Goal: Transaction & Acquisition: Purchase product/service

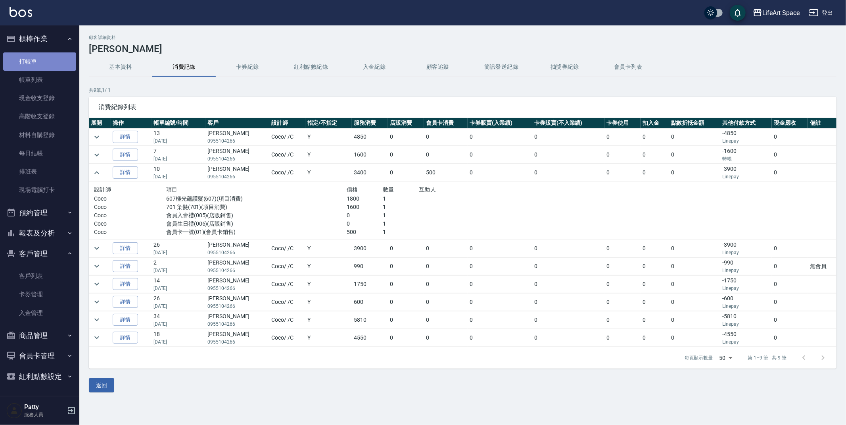
click at [34, 63] on link "打帳單" at bounding box center [39, 61] width 73 height 18
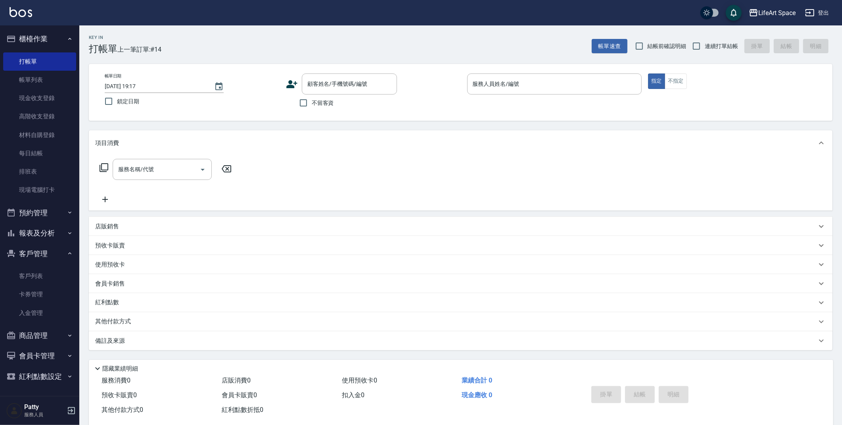
click at [294, 84] on icon at bounding box center [292, 84] width 12 height 12
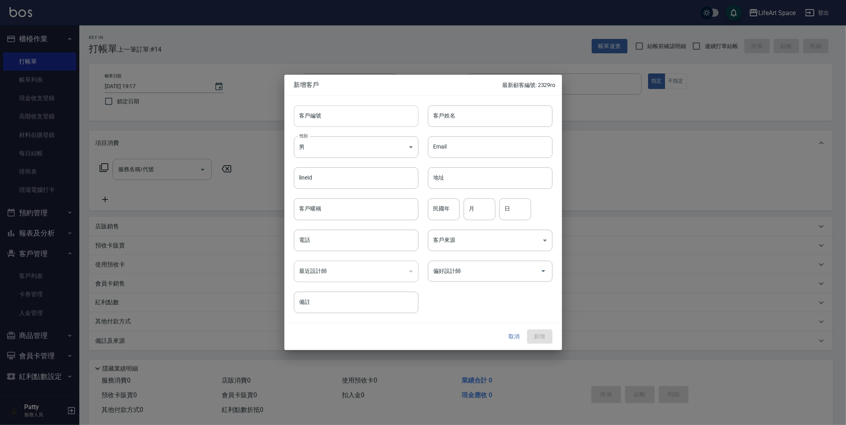
click at [333, 119] on input "客戶編號" at bounding box center [356, 115] width 125 height 21
type input "g"
type input "1782ro"
click at [458, 120] on input "客戶姓名" at bounding box center [490, 115] width 125 height 21
type input "5"
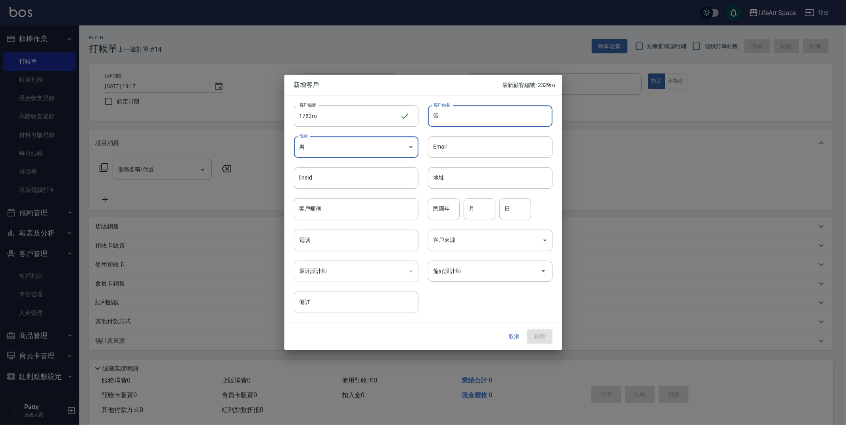
type input "ㄒ"
type input "ㄨ"
type input "張小姐"
click at [411, 150] on body "LifeArt Space 登出 櫃檯作業 打帳單 帳單列表 現金收支登錄 高階收支登錄 材料自購登錄 每日結帳 排班表 現場電腦打卡 預約管理 預約管理 單…" at bounding box center [423, 218] width 846 height 436
click at [373, 195] on li "女" at bounding box center [356, 193] width 125 height 13
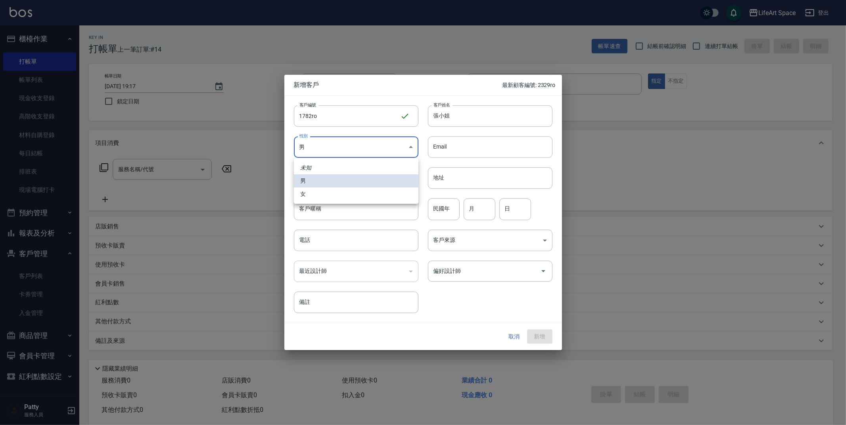
type input "[DEMOGRAPHIC_DATA]"
click at [350, 238] on input "電話" at bounding box center [356, 239] width 125 height 21
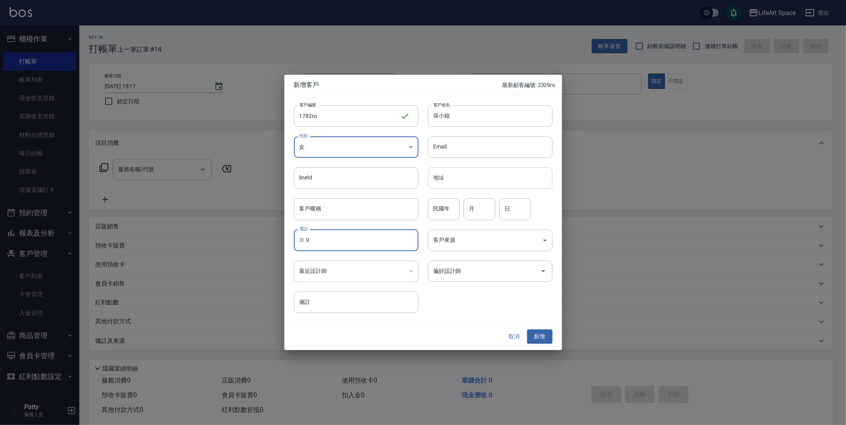
type input "０"
type input "0908071782"
click at [525, 234] on body "LifeArt Space 登出 櫃檯作業 打帳單 帳單列表 現金收支登錄 高階收支登錄 材料自購登錄 每日結帳 排班表 現場電腦打卡 預約管理 預約管理 單…" at bounding box center [423, 218] width 846 height 436
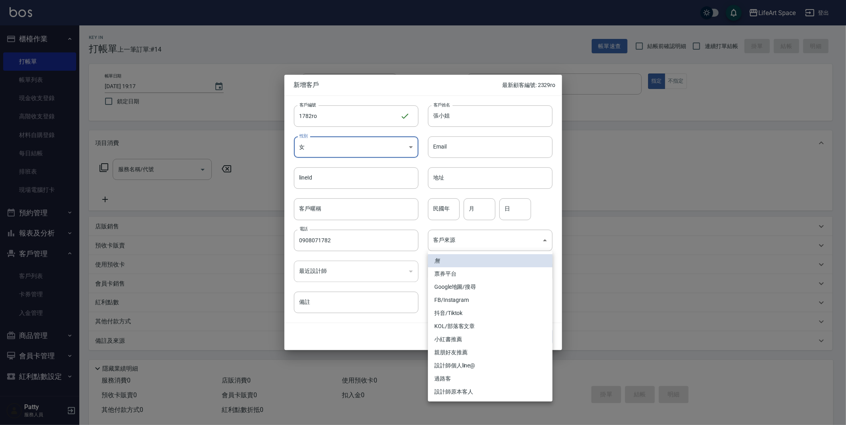
click at [472, 392] on li "設計師原本客人" at bounding box center [490, 391] width 125 height 13
type input "設計師原本客人"
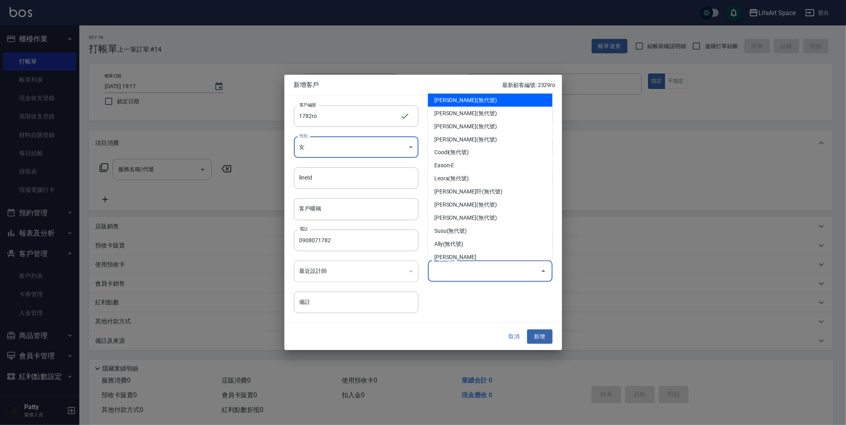
click at [482, 270] on input "偏好設計師" at bounding box center [485, 271] width 106 height 14
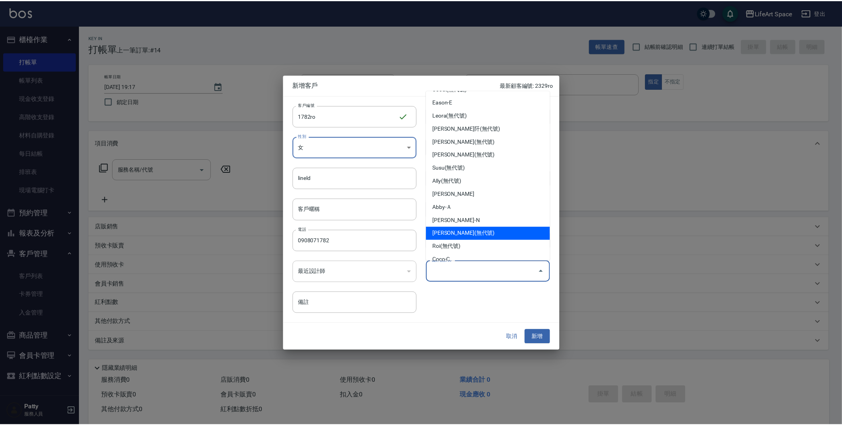
scroll to position [124, 0]
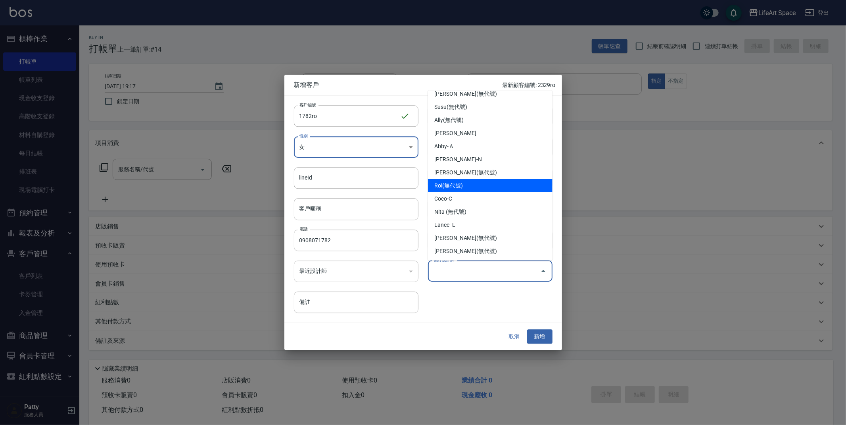
click at [472, 190] on li "Roi(無代號)" at bounding box center [490, 185] width 125 height 13
type input "Roi"
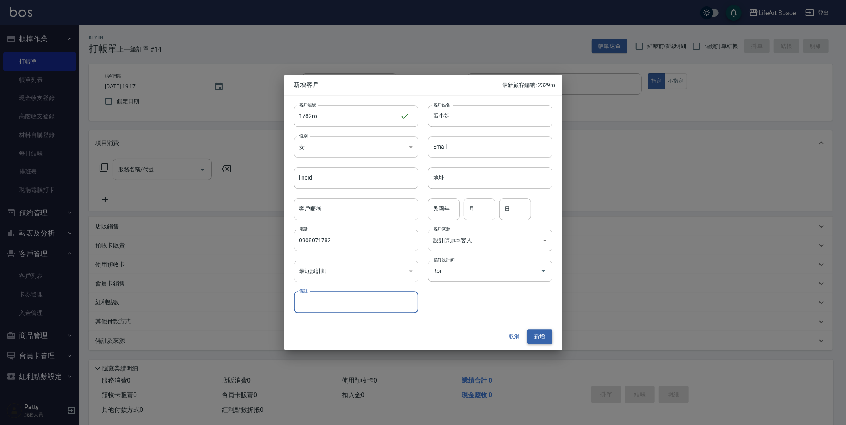
click at [536, 337] on button "新增" at bounding box center [539, 336] width 25 height 15
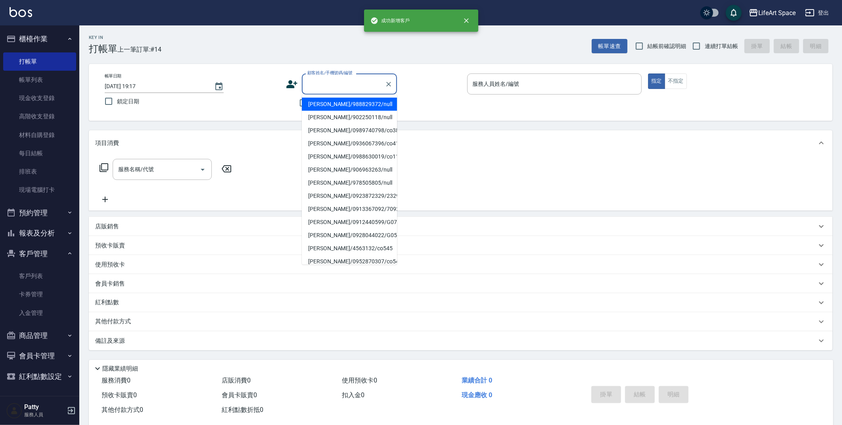
click at [333, 82] on input "顧客姓名/手機號碼/編號" at bounding box center [344, 84] width 76 height 14
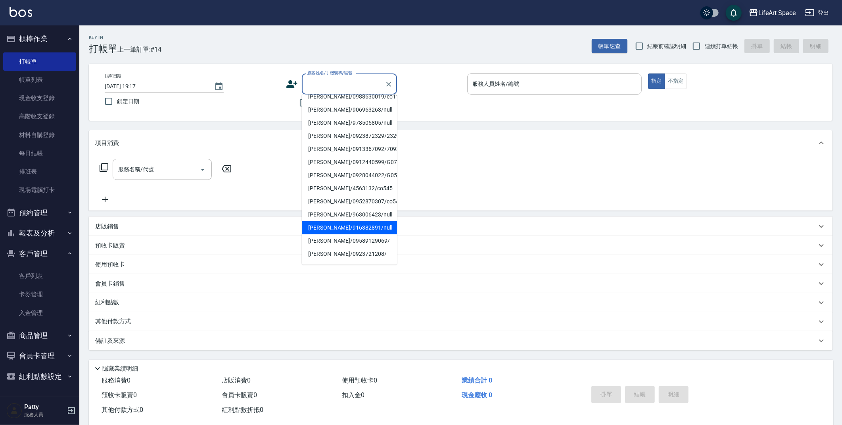
scroll to position [98, 0]
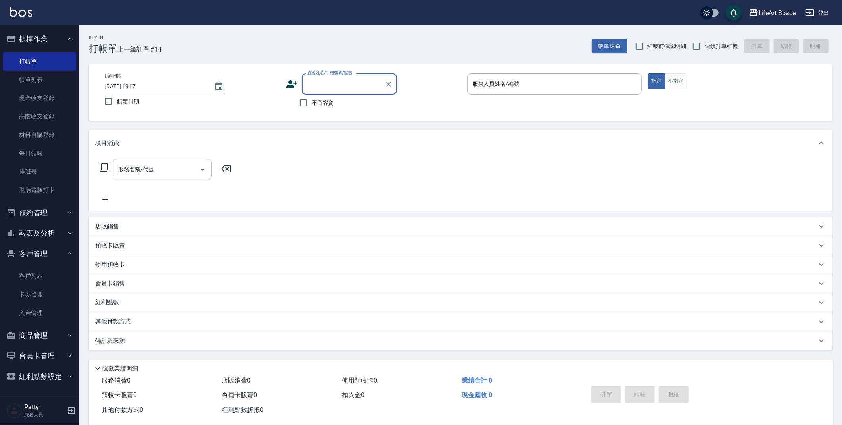
click at [338, 81] on input "顧客姓名/手機號碼/編號" at bounding box center [344, 84] width 76 height 14
type input "5"
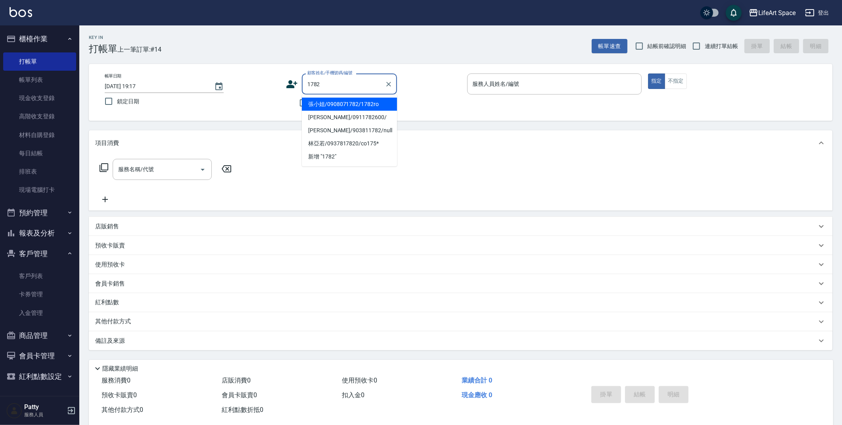
click at [354, 102] on li "張小姐/0908071782/1782ro" at bounding box center [349, 104] width 95 height 13
type input "張小姐/0908071782/1782ro"
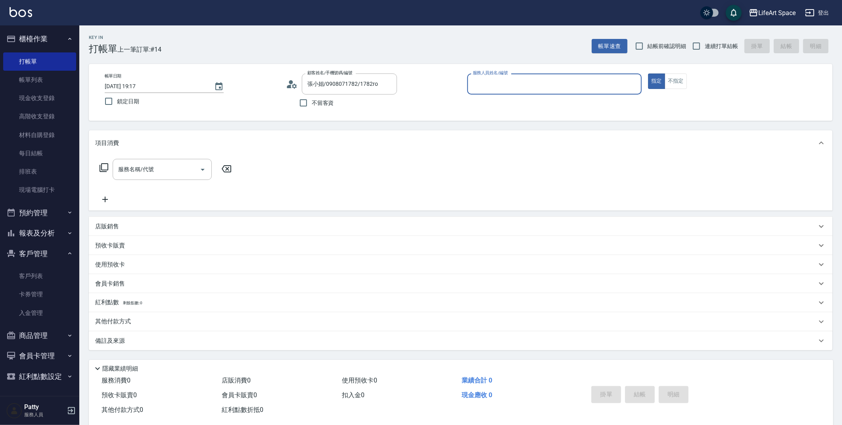
type input "Roi(無代號)"
click at [161, 170] on input "服務名稱/代號" at bounding box center [156, 169] width 80 height 14
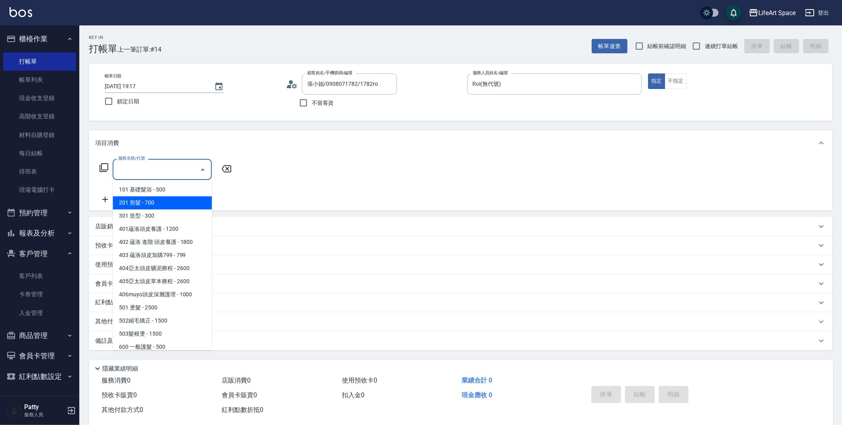
click at [159, 205] on span "201 剪髮 - 700" at bounding box center [162, 202] width 99 height 13
type input "201 剪髮(201)"
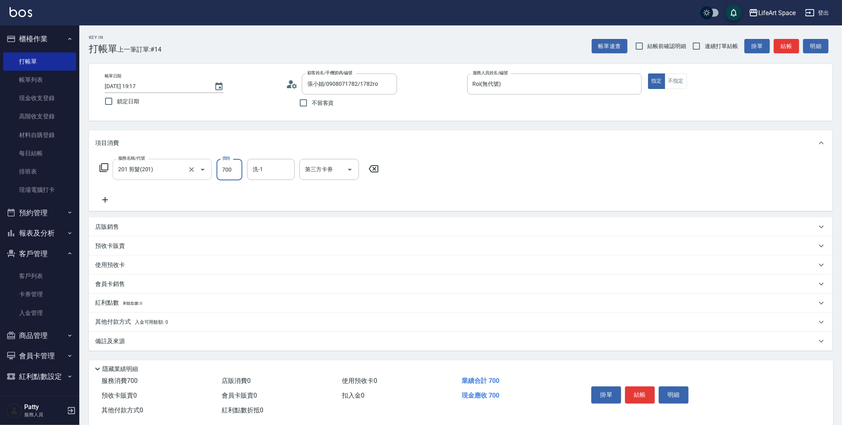
drag, startPoint x: 233, startPoint y: 173, endPoint x: 204, endPoint y: 174, distance: 29.0
click at [204, 174] on div "服務名稱/代號 201 剪髮(201) 服務名稱/代號 價格 700 價格 洗-1 洗-1 第三方卡券 第三方卡券" at bounding box center [239, 169] width 288 height 21
type input "800"
click at [107, 200] on icon at bounding box center [105, 200] width 20 height 10
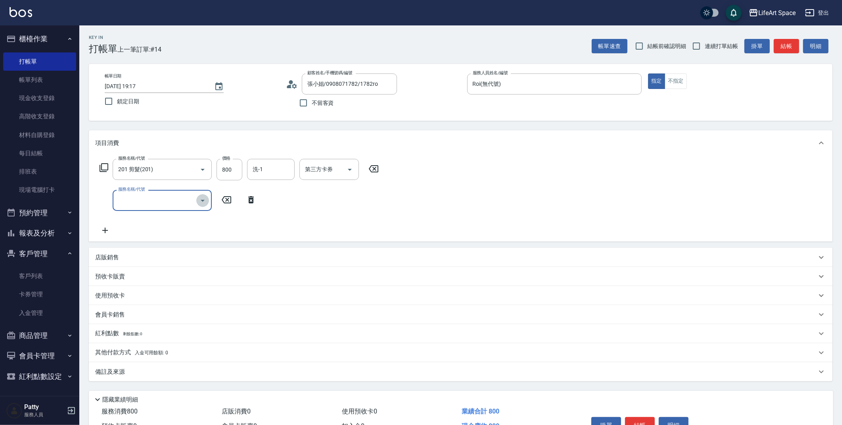
click at [204, 204] on icon "Open" at bounding box center [203, 201] width 10 height 10
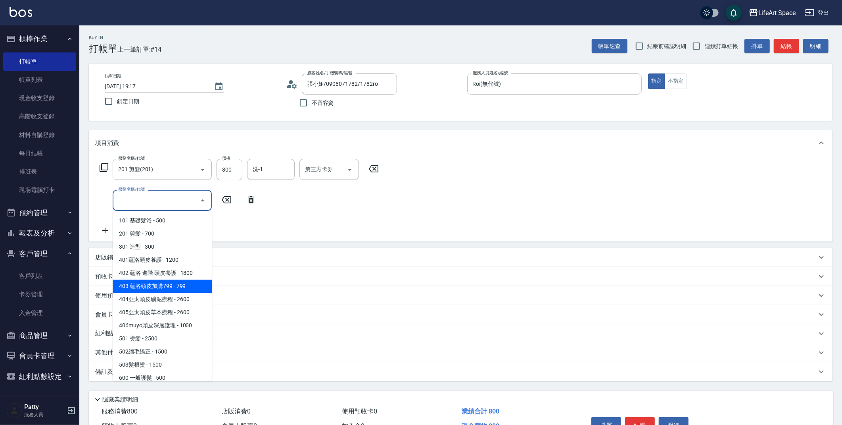
click at [183, 285] on span "403 蘊洛頭皮加購799 - 799" at bounding box center [162, 285] width 99 height 13
type input "403 蘊洛頭皮加購799(403)"
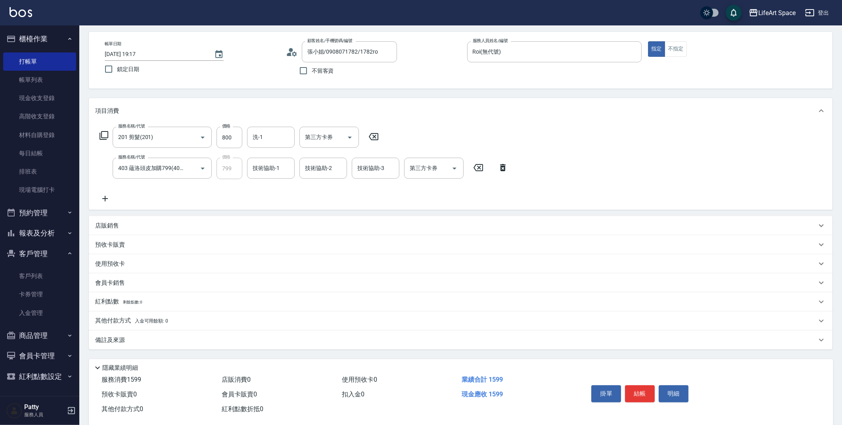
scroll to position [31, 0]
click at [202, 171] on icon "Open" at bounding box center [203, 170] width 10 height 10
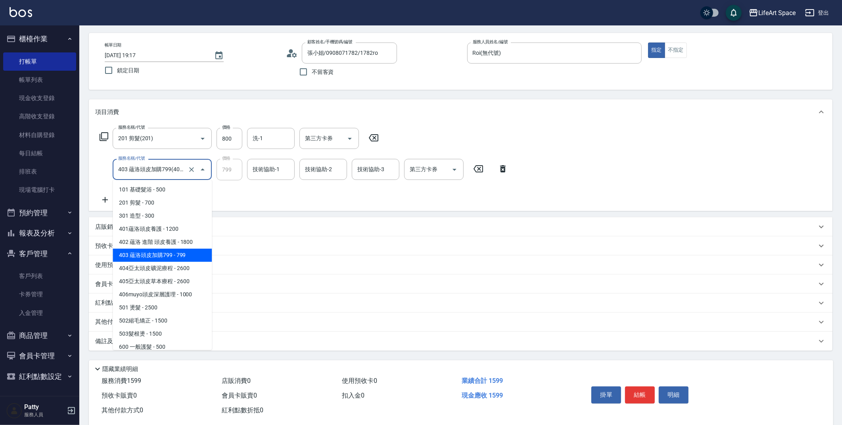
click at [192, 252] on span "403 蘊洛頭皮加購799 - 799" at bounding box center [162, 254] width 99 height 13
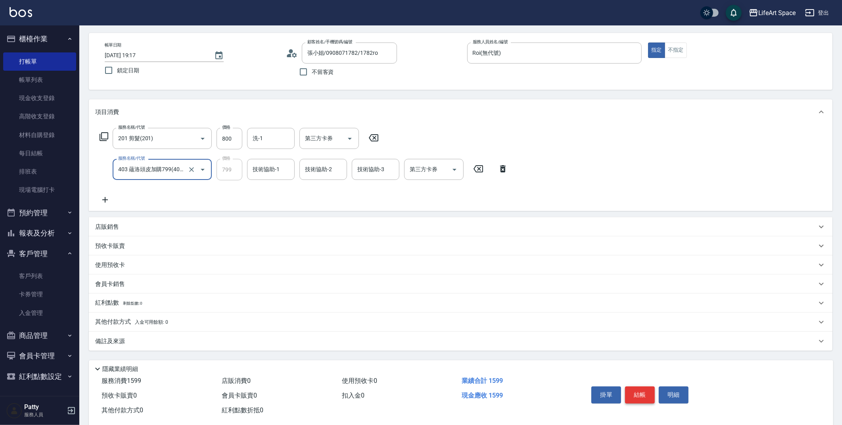
click at [640, 392] on button "結帳" at bounding box center [640, 394] width 30 height 17
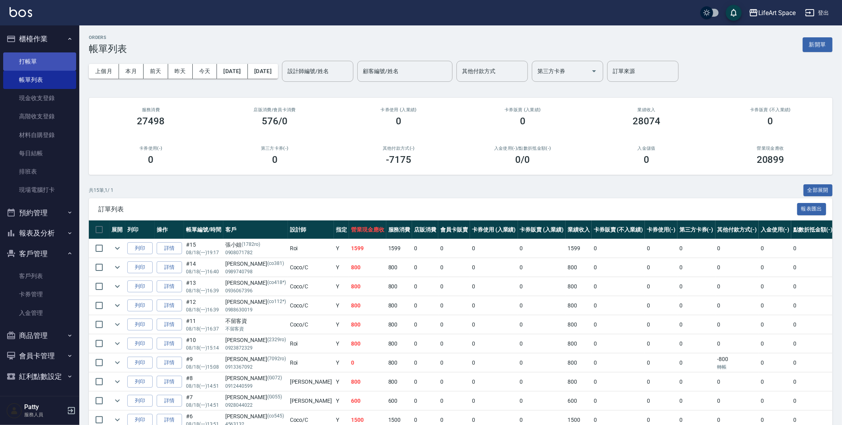
click at [23, 63] on link "打帳單" at bounding box center [39, 61] width 73 height 18
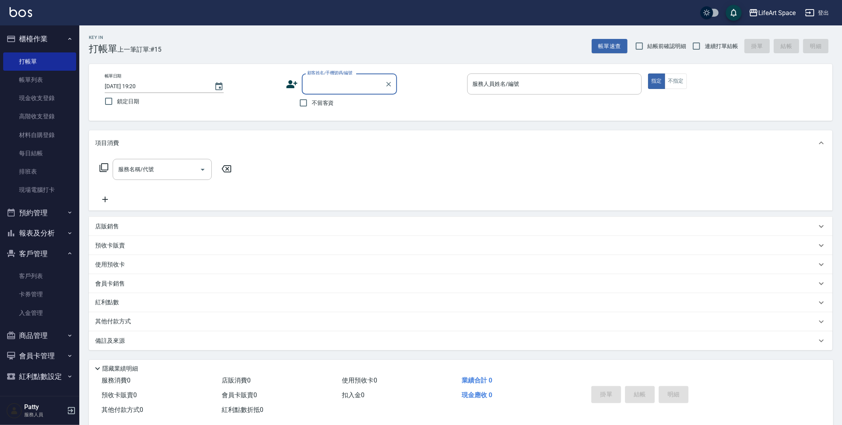
click at [294, 86] on icon at bounding box center [291, 84] width 11 height 8
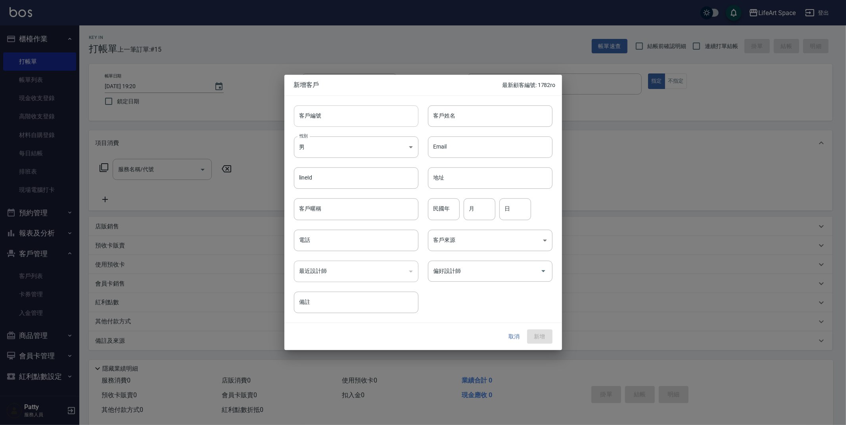
click at [330, 116] on input "客戶編號" at bounding box center [356, 115] width 125 height 21
click at [328, 59] on div at bounding box center [423, 212] width 846 height 425
click at [513, 338] on button "取消" at bounding box center [514, 336] width 25 height 15
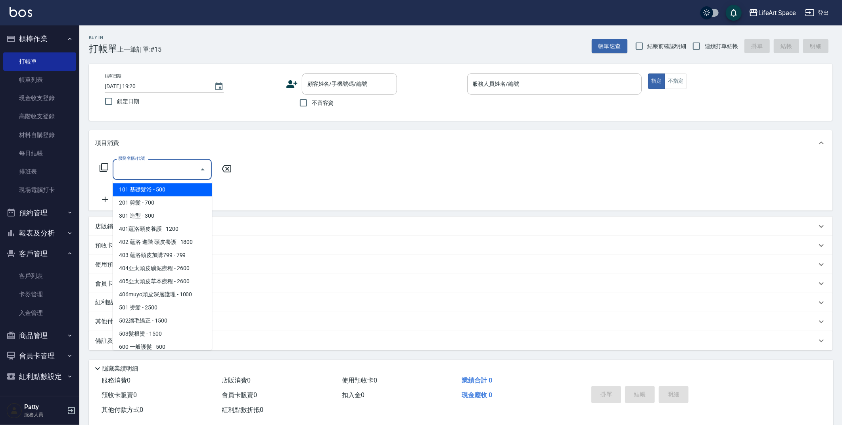
click at [148, 172] on input "服務名稱/代號" at bounding box center [156, 169] width 80 height 14
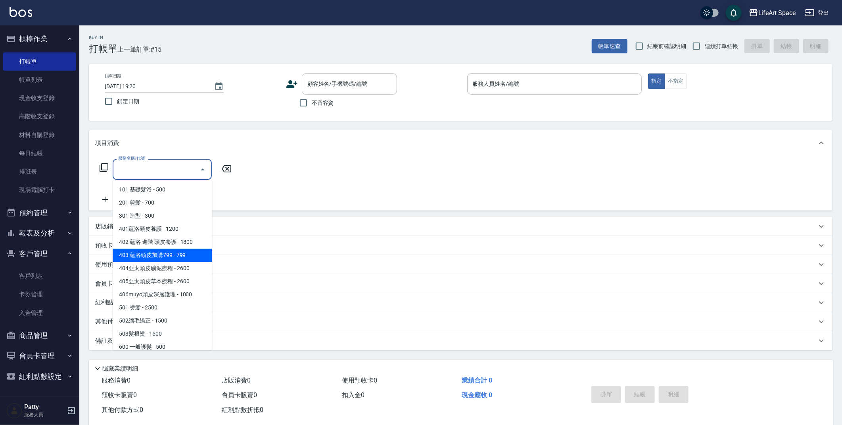
click at [298, 82] on div "顧客姓名/手機號碼/編號 顧客姓名/手機號碼/編號" at bounding box center [373, 83] width 175 height 21
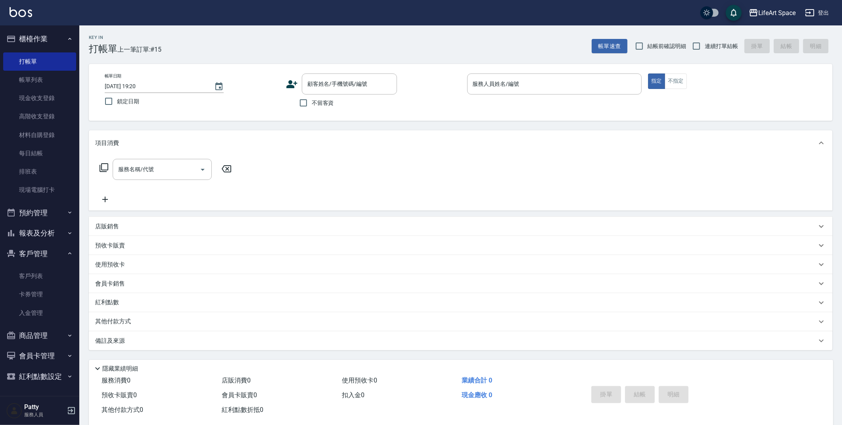
click at [295, 84] on icon at bounding box center [291, 84] width 11 height 8
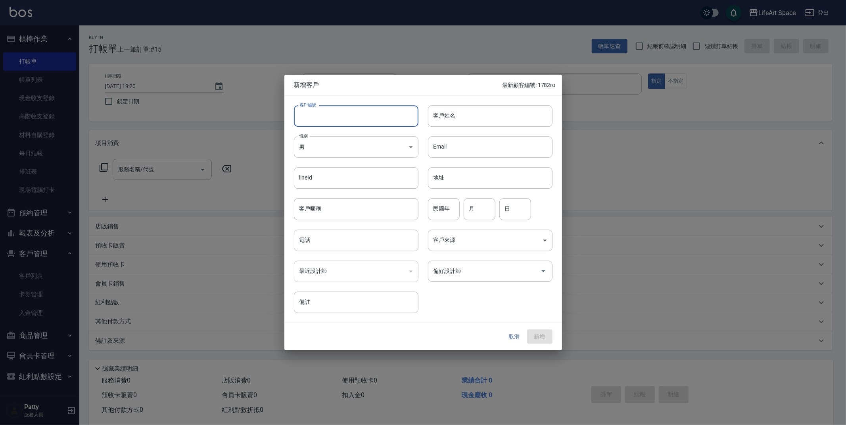
click at [327, 114] on input "客戶編號" at bounding box center [356, 115] width 125 height 21
type input "8058ro"
click at [488, 112] on input "客戶姓名" at bounding box center [490, 115] width 125 height 21
type input "x"
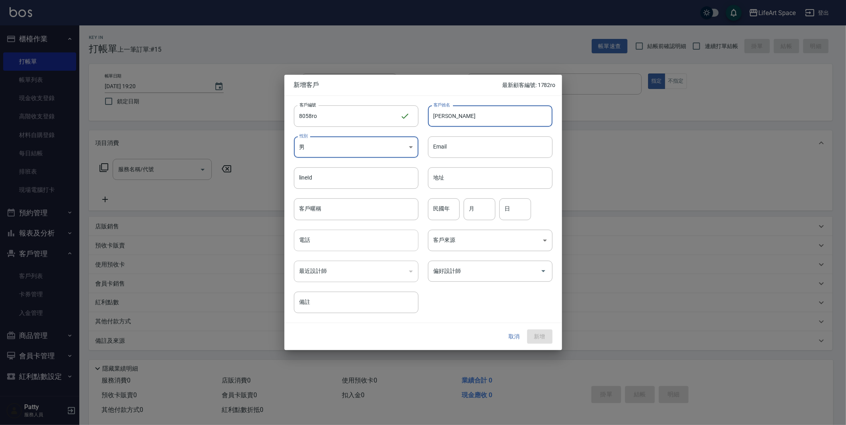
type input "[PERSON_NAME]"
click at [350, 242] on input "電話" at bounding box center [356, 239] width 125 height 21
type input "０"
type input "0972858058"
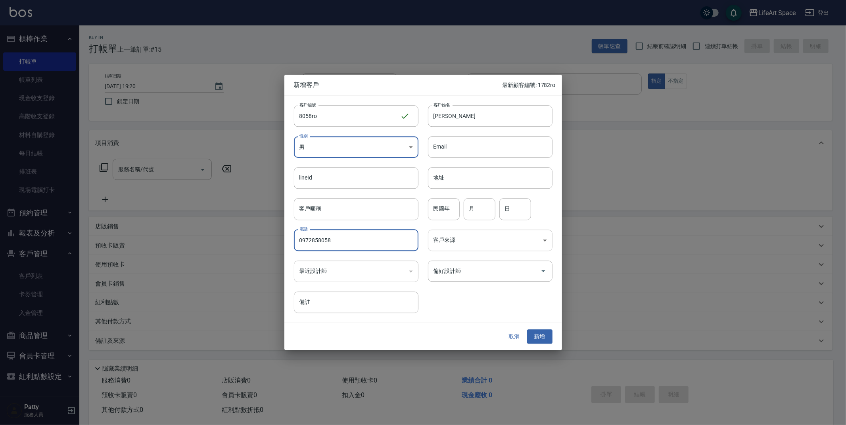
click at [506, 245] on body "LifeArt Space 登出 櫃檯作業 打帳單 帳單列表 現金收支登錄 高階收支登錄 材料自購登錄 每日結帳 排班表 現場電腦打卡 預約管理 預約管理 單…" at bounding box center [423, 218] width 846 height 436
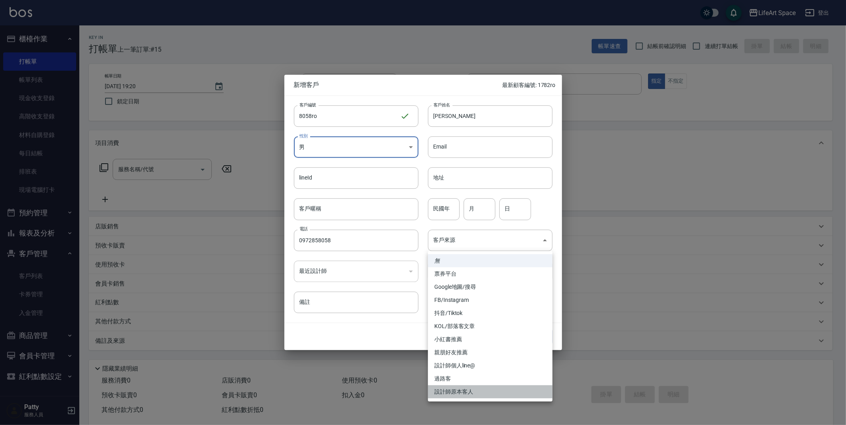
click at [472, 390] on li "設計師原本客人" at bounding box center [490, 391] width 125 height 13
type input "設計師原本客人"
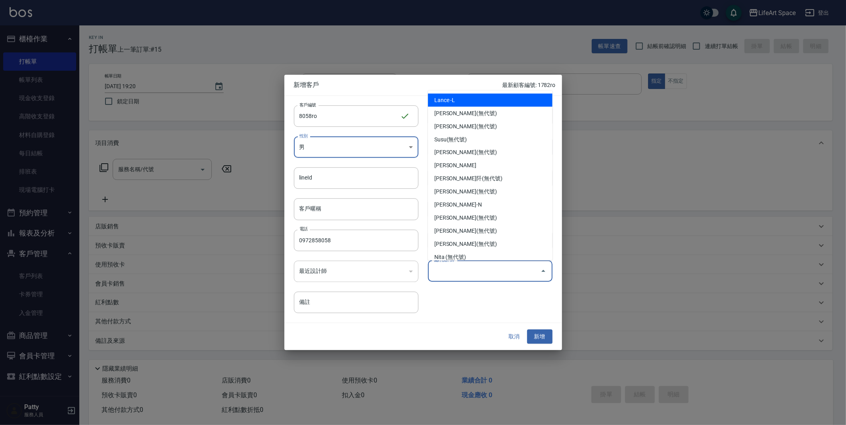
click at [486, 267] on input "偏好設計師" at bounding box center [485, 271] width 106 height 14
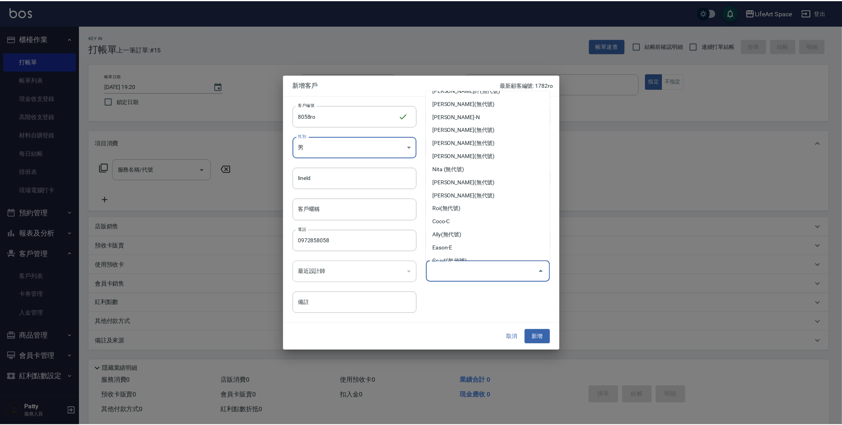
scroll to position [102, 0]
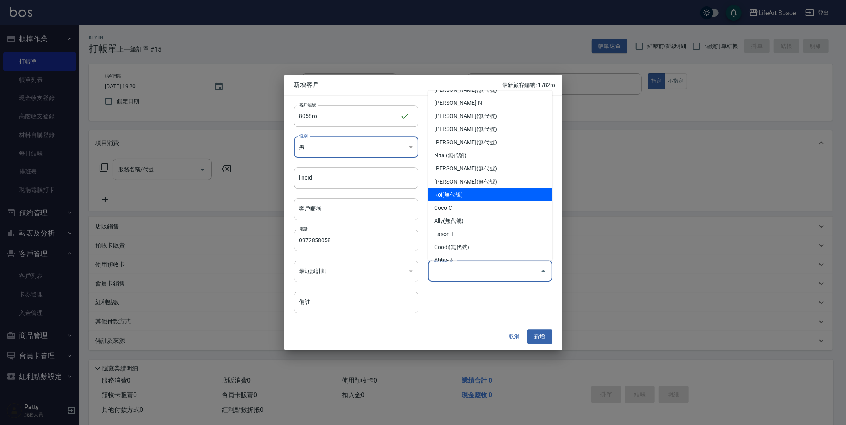
click at [477, 192] on li "Roi(無代號)" at bounding box center [490, 194] width 125 height 13
type input "Roi"
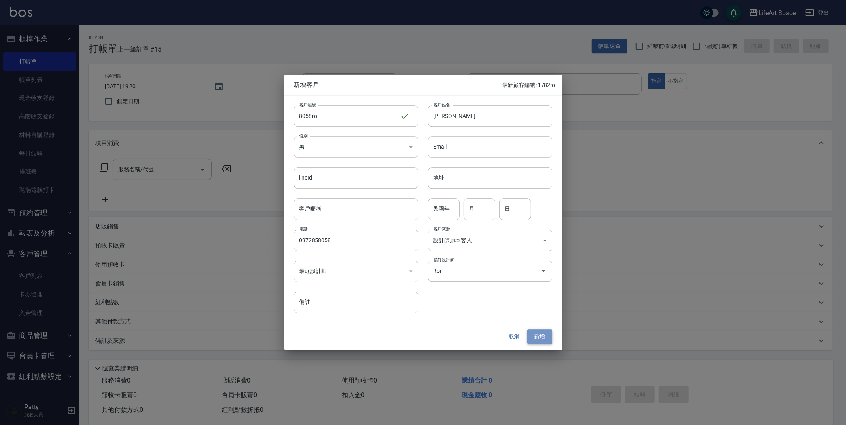
click at [543, 338] on button "新增" at bounding box center [539, 336] width 25 height 15
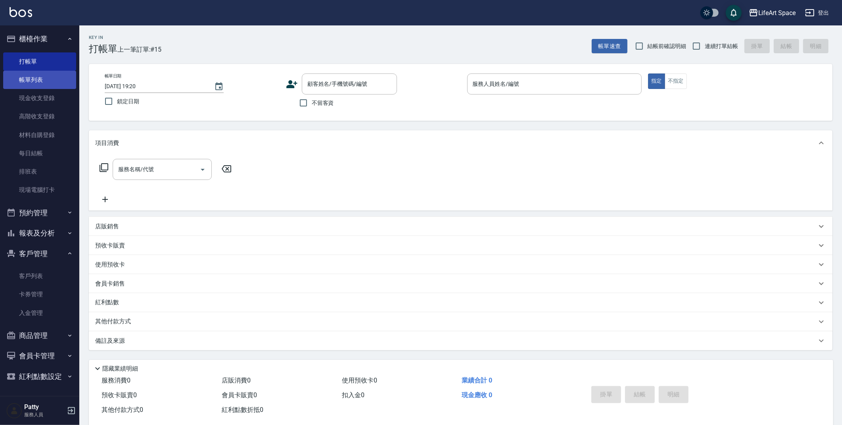
click at [39, 85] on link "帳單列表" at bounding box center [39, 80] width 73 height 18
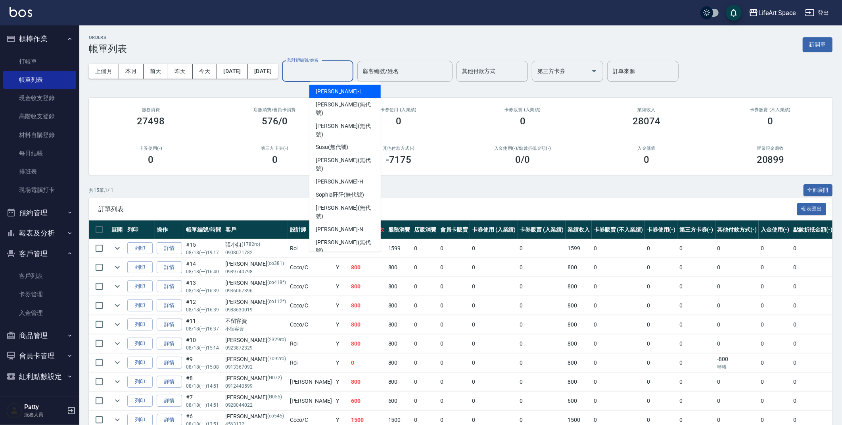
click at [340, 74] on input "設計師編號/姓名" at bounding box center [318, 71] width 64 height 14
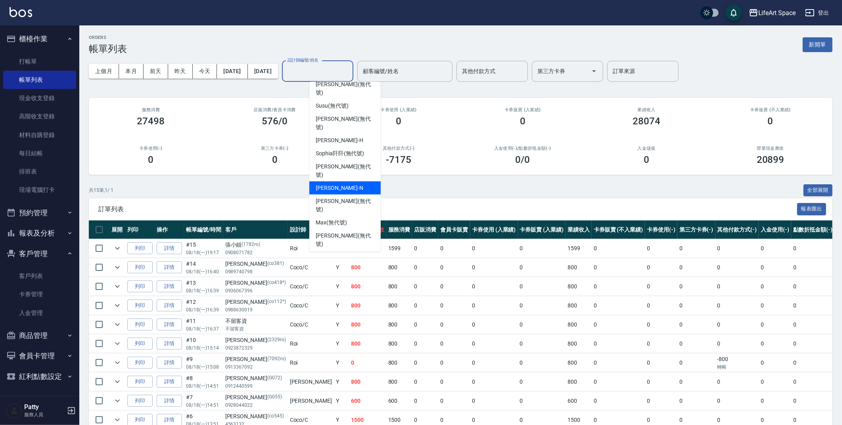
scroll to position [124, 0]
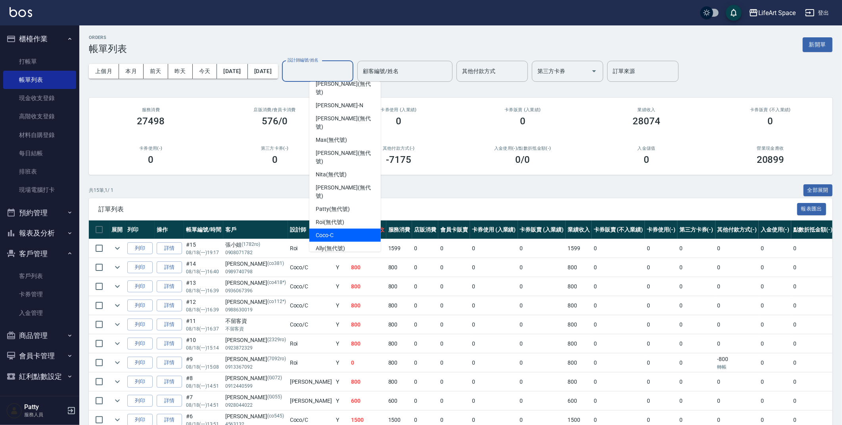
click at [346, 229] on div "Coco -C" at bounding box center [345, 235] width 71 height 13
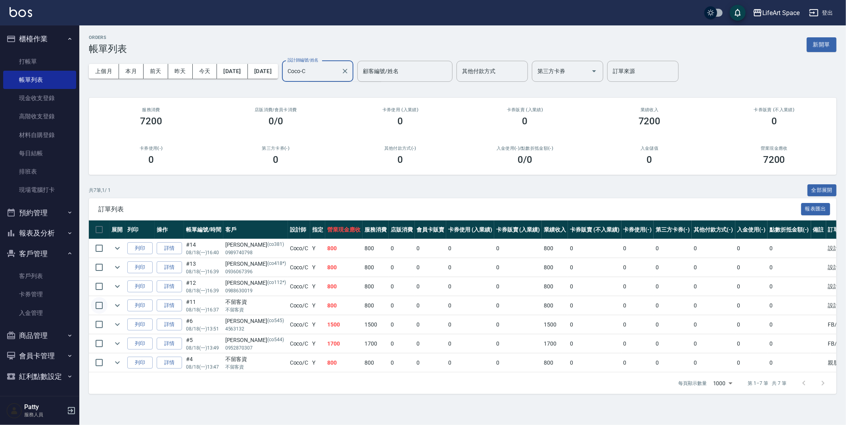
type input "Coco-C"
click at [101, 306] on input "checkbox" at bounding box center [99, 305] width 17 height 17
checkbox input "true"
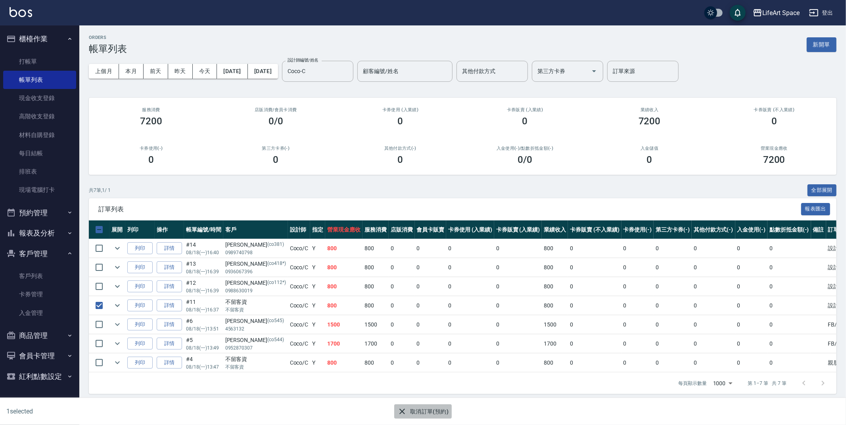
click at [424, 413] on button "取消訂單(預約)" at bounding box center [423, 411] width 58 height 15
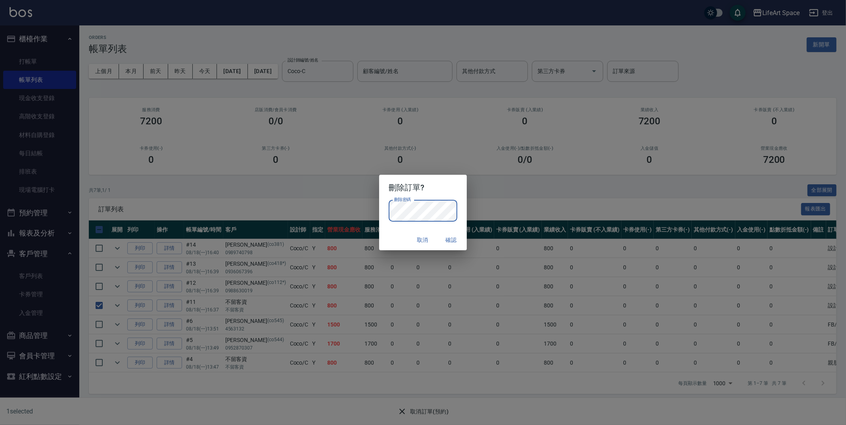
click at [456, 235] on button "確認" at bounding box center [450, 240] width 25 height 15
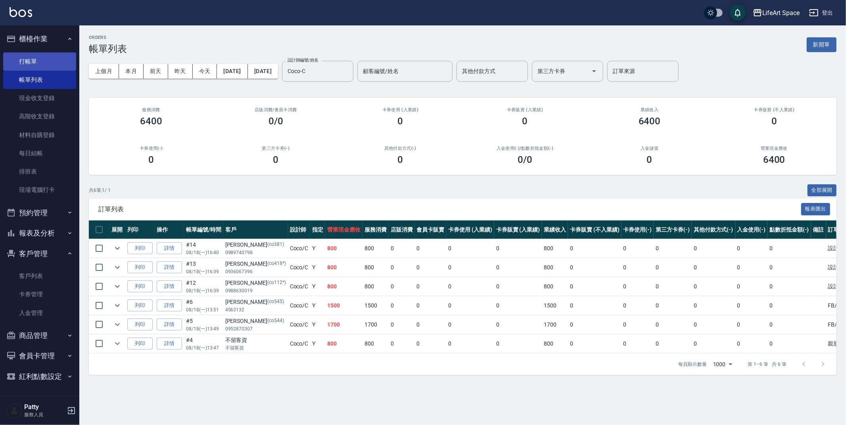
click at [28, 54] on link "打帳單" at bounding box center [39, 61] width 73 height 18
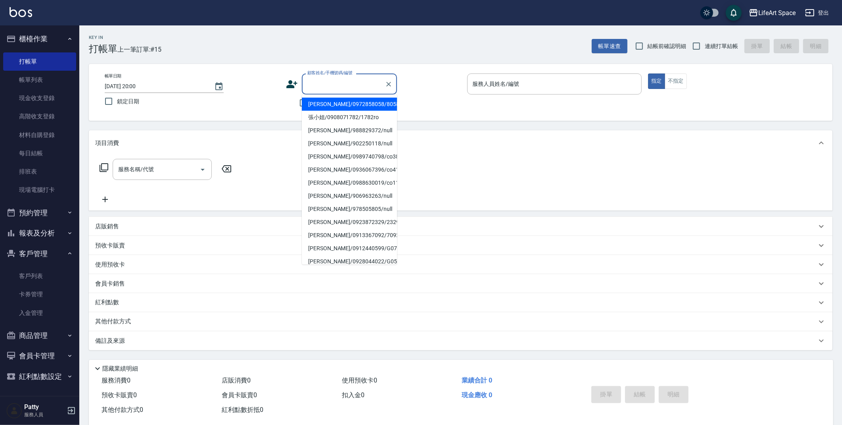
click at [340, 83] on input "顧客姓名/手機號碼/編號" at bounding box center [344, 84] width 76 height 14
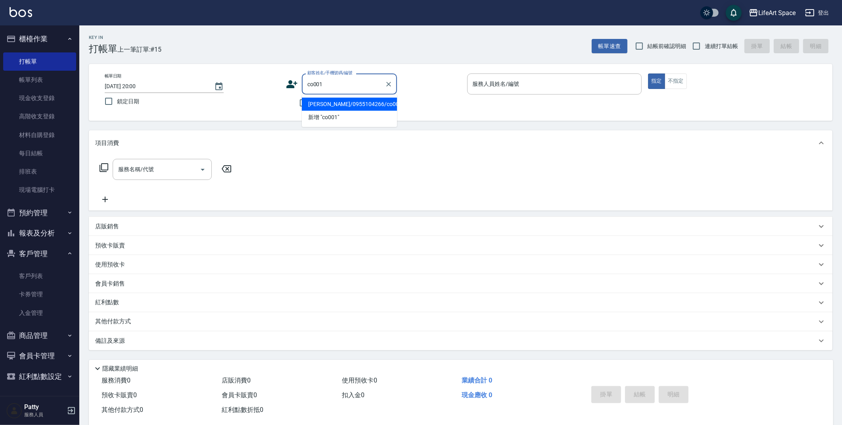
drag, startPoint x: 344, startPoint y: 104, endPoint x: 194, endPoint y: 153, distance: 158.1
click at [344, 104] on li "[PERSON_NAME]/0955104266/co001*" at bounding box center [349, 104] width 95 height 13
type input "[PERSON_NAME]/0955104266/co001*"
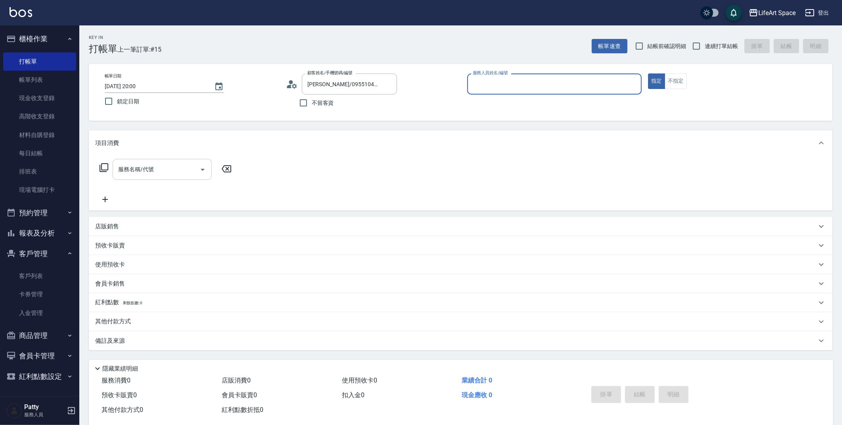
type input "Coco-C"
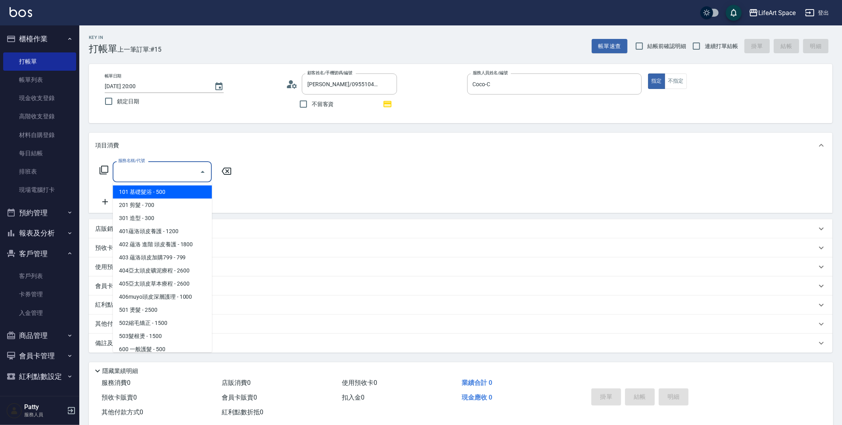
click at [169, 169] on input "服務名稱/代號" at bounding box center [156, 172] width 80 height 14
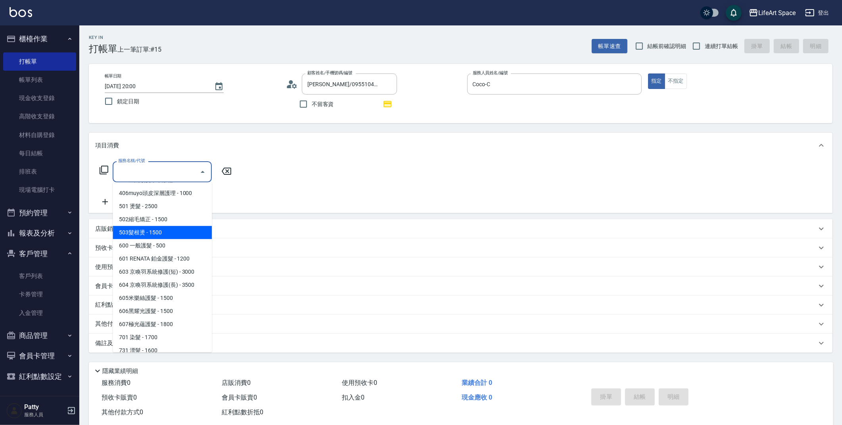
scroll to position [107, 0]
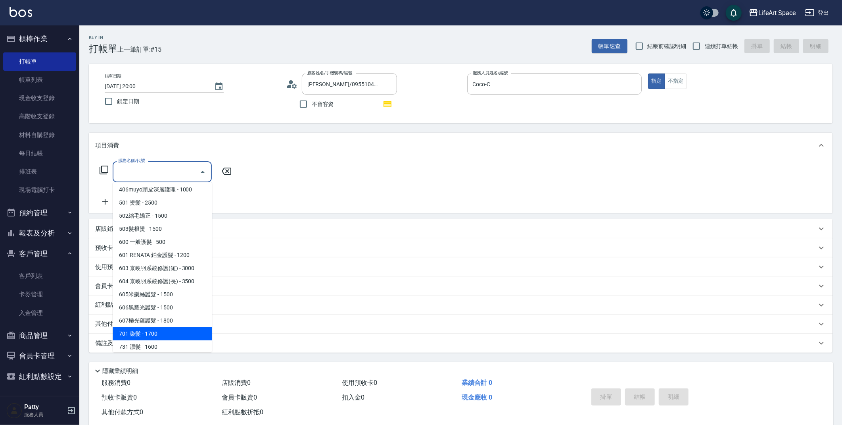
click at [157, 327] on span "701 染髮 - 1700" at bounding box center [162, 333] width 99 height 13
type input "701 染髮(701)"
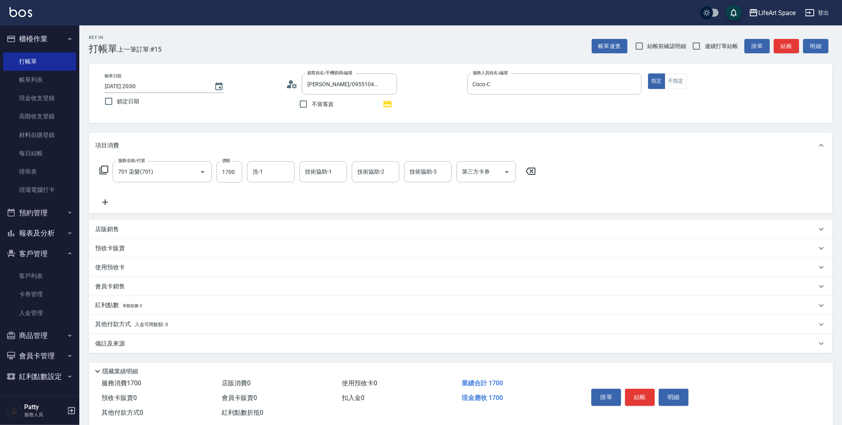
drag, startPoint x: 138, startPoint y: 345, endPoint x: 127, endPoint y: 377, distance: 33.6
click at [138, 345] on div "備註及來源" at bounding box center [456, 343] width 722 height 8
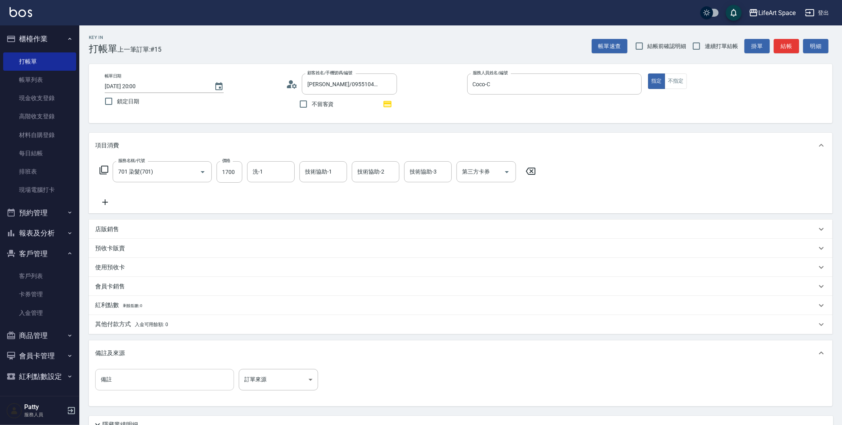
click at [128, 376] on input "備註" at bounding box center [164, 379] width 139 height 21
type input ":13"
click at [262, 378] on body "LifeArt Space 登出 櫃檯作業 打帳單 帳單列表 現金收支登錄 高階收支登錄 材料自購登錄 每日結帳 排班表 現場電腦打卡 預約管理 預約管理 單…" at bounding box center [421, 246] width 842 height 492
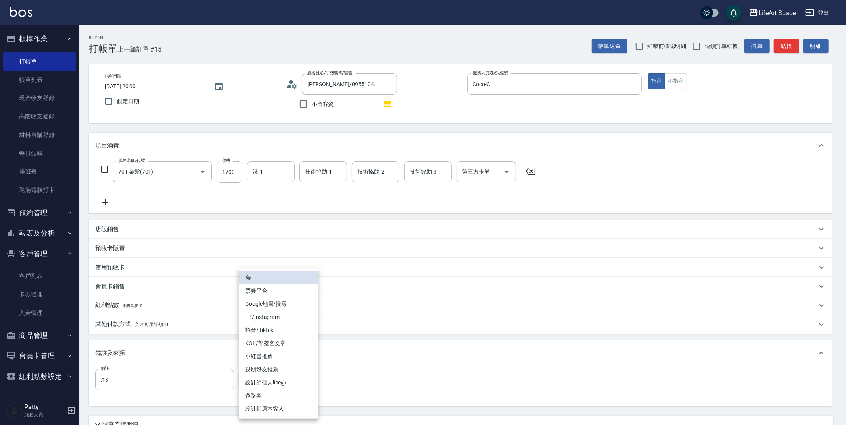
click at [284, 403] on li "設計師原本客人" at bounding box center [278, 408] width 79 height 13
type input "設計師原本客人"
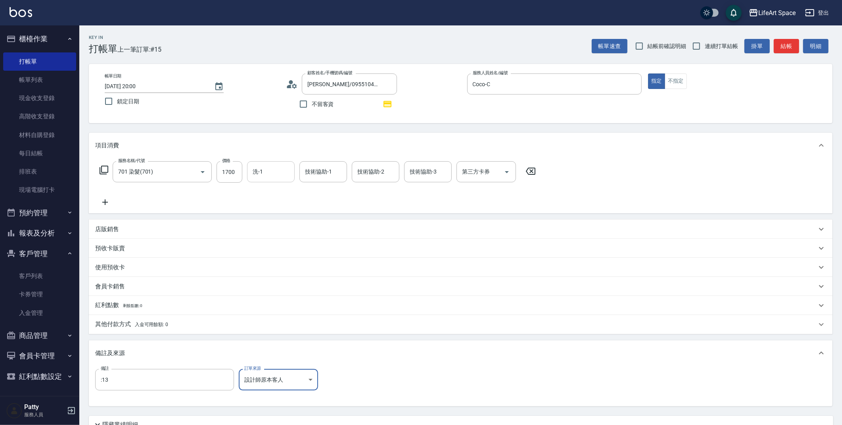
click at [279, 174] on input "洗-1" at bounding box center [271, 172] width 40 height 14
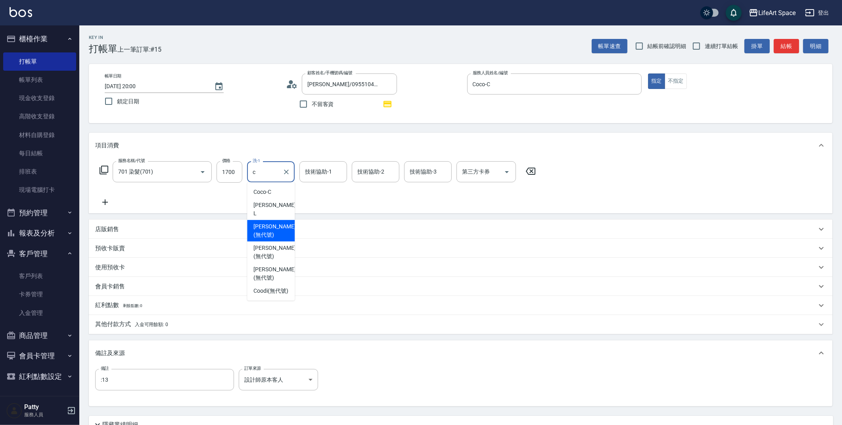
click at [275, 222] on span "[PERSON_NAME] (無代號)" at bounding box center [275, 230] width 42 height 17
type input "[PERSON_NAME](無代號)"
click at [323, 169] on div "技術協助-1 技術協助-1" at bounding box center [324, 171] width 48 height 21
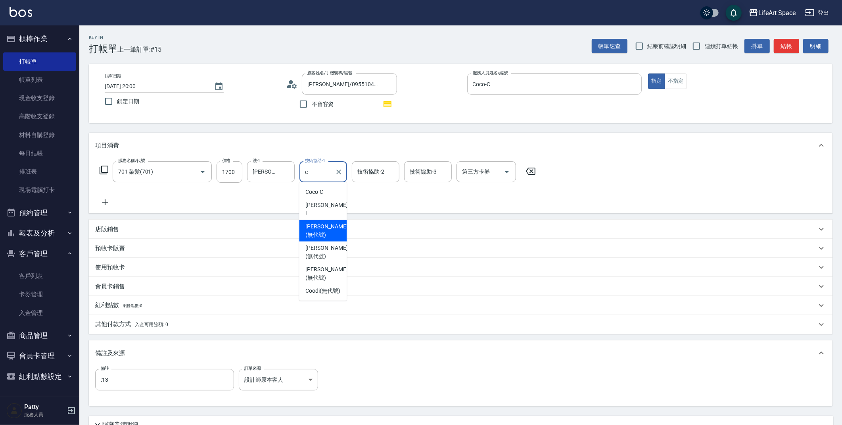
click at [327, 222] on span "[PERSON_NAME] (無代號)" at bounding box center [327, 230] width 42 height 17
type input "[PERSON_NAME](無代號)"
click at [374, 175] on input "技術協助-2" at bounding box center [376, 172] width 40 height 14
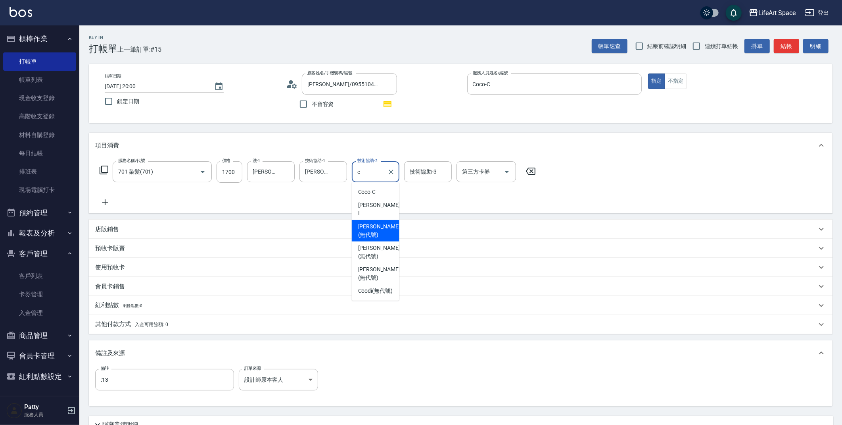
drag, startPoint x: 376, startPoint y: 219, endPoint x: 406, endPoint y: 186, distance: 44.1
click at [376, 222] on span "[PERSON_NAME] (無代號)" at bounding box center [379, 230] width 42 height 17
click at [411, 179] on div "技術協助-3" at bounding box center [428, 171] width 48 height 21
type input "[PERSON_NAME](無代號)"
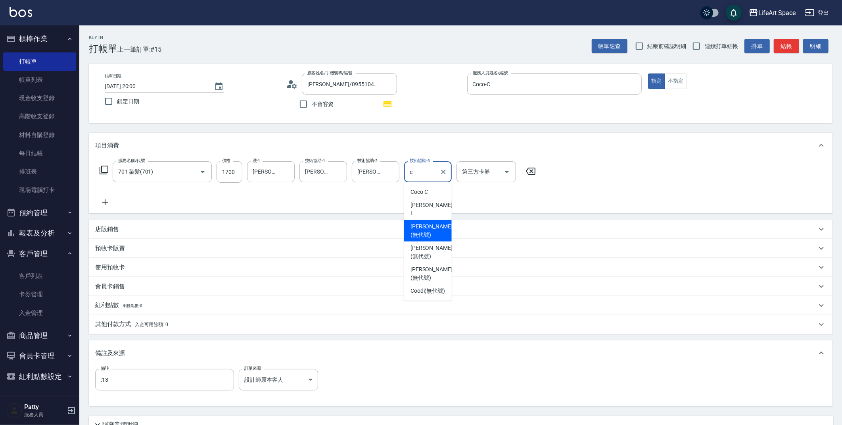
click at [422, 223] on div "[PERSON_NAME] (無代號)" at bounding box center [428, 230] width 48 height 21
type input "[PERSON_NAME](無代號)"
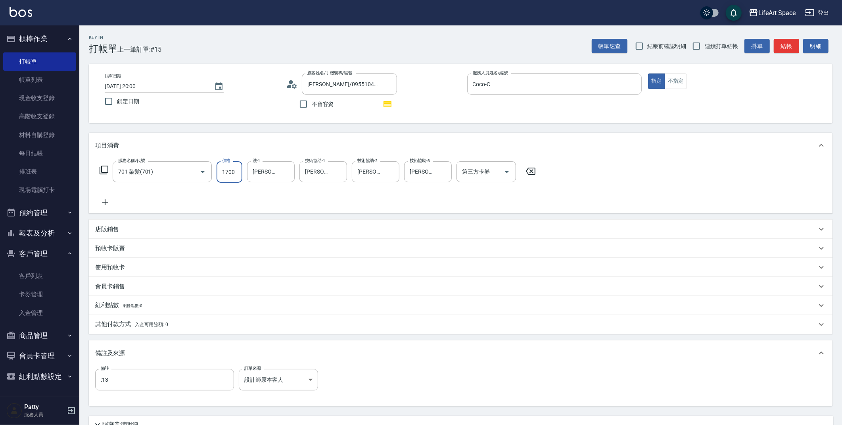
drag, startPoint x: 235, startPoint y: 173, endPoint x: 218, endPoint y: 172, distance: 17.1
click at [218, 172] on input "1700" at bounding box center [230, 171] width 26 height 21
click at [223, 174] on input "1700" at bounding box center [230, 171] width 26 height 21
drag, startPoint x: 223, startPoint y: 174, endPoint x: 235, endPoint y: 173, distance: 11.5
click at [235, 173] on input "1700" at bounding box center [230, 171] width 26 height 21
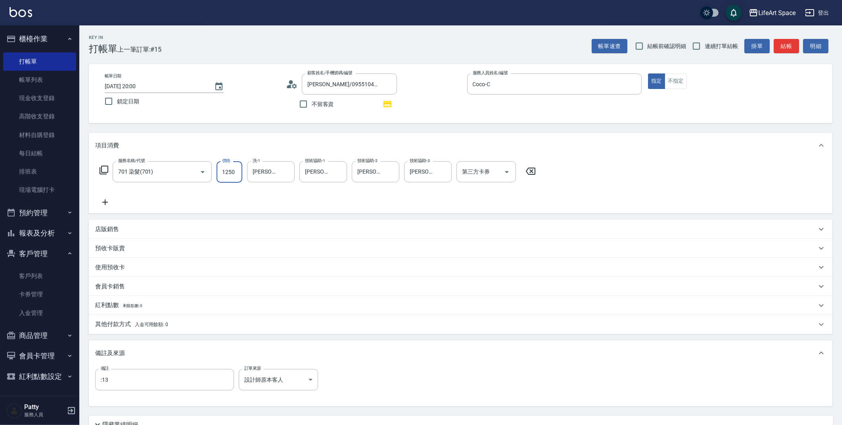
click at [109, 199] on icon at bounding box center [105, 202] width 20 height 10
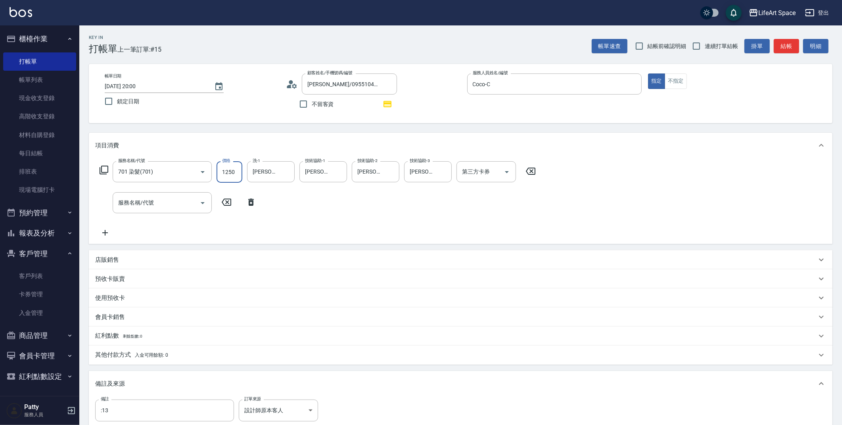
drag, startPoint x: 237, startPoint y: 173, endPoint x: 219, endPoint y: 171, distance: 18.4
click at [219, 171] on input "1250" at bounding box center [230, 171] width 26 height 21
drag, startPoint x: 223, startPoint y: 175, endPoint x: 240, endPoint y: 173, distance: 17.2
click at [240, 173] on input "1250" at bounding box center [230, 171] width 26 height 21
type input "1600"
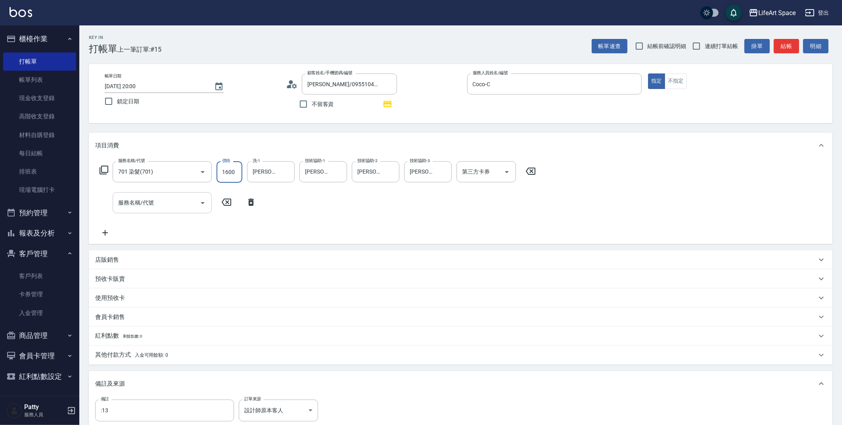
click at [192, 201] on input "服務名稱/代號" at bounding box center [156, 203] width 80 height 14
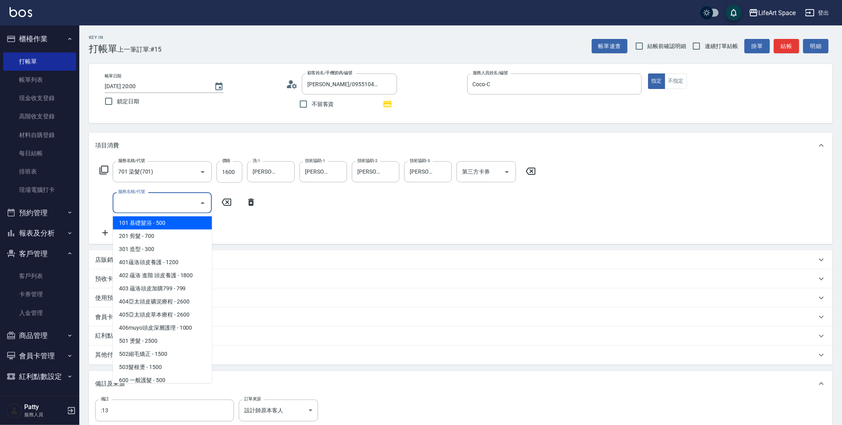
click at [189, 208] on input "服務名稱/代號" at bounding box center [156, 203] width 80 height 14
click at [178, 220] on span "101 基礎髮浴 - 500" at bounding box center [162, 222] width 99 height 13
type input "101 基礎髮浴 (101)"
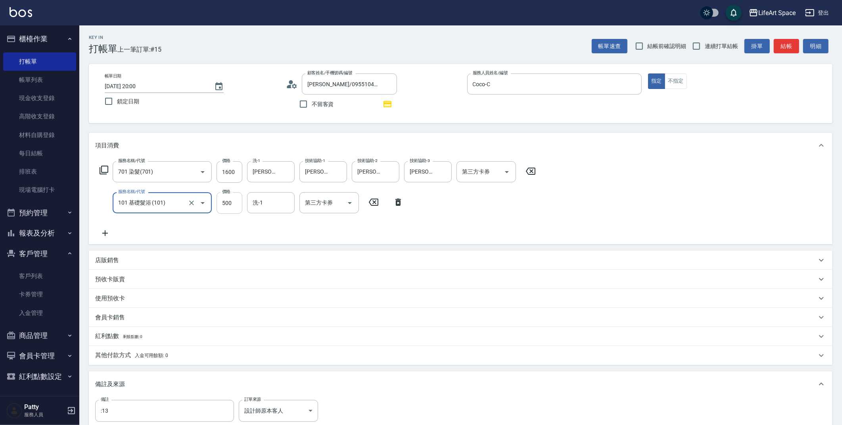
click at [225, 206] on input "500" at bounding box center [230, 202] width 26 height 21
type input "450"
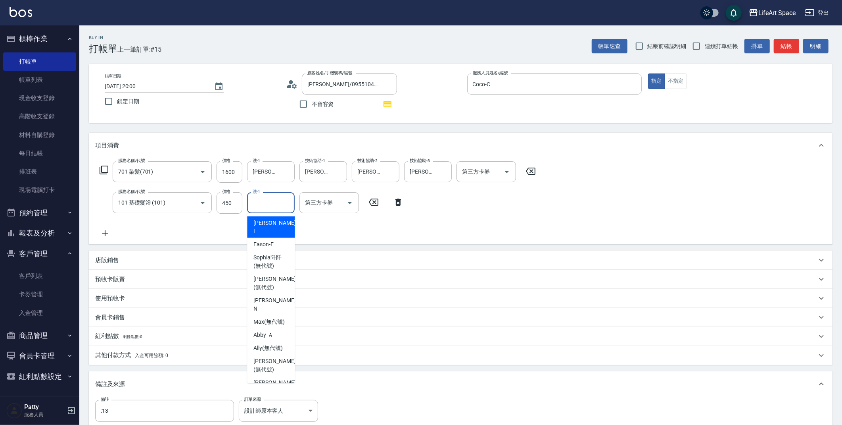
click at [276, 209] on input "洗-1" at bounding box center [271, 203] width 40 height 14
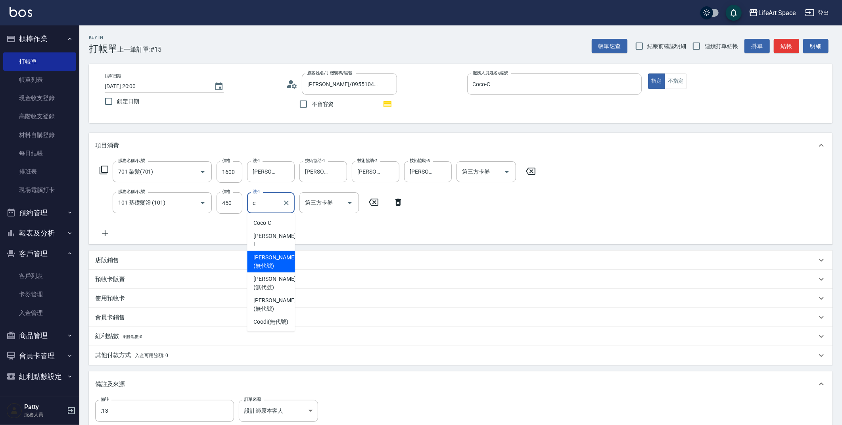
click at [269, 253] on span "[PERSON_NAME] (無代號)" at bounding box center [275, 261] width 42 height 17
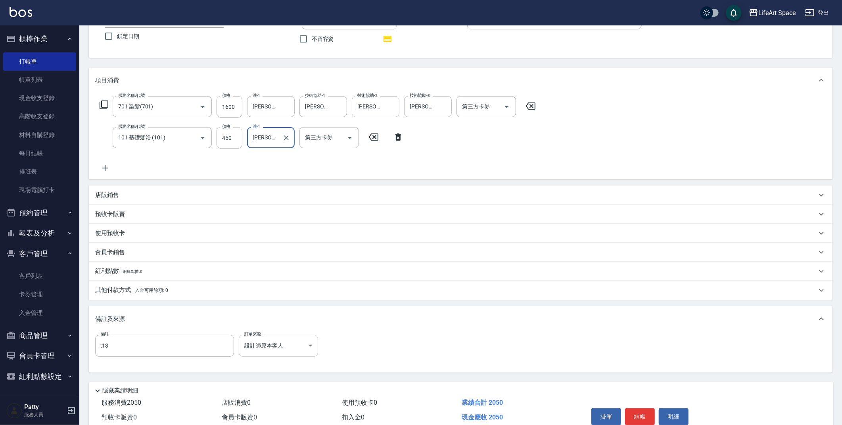
scroll to position [101, 0]
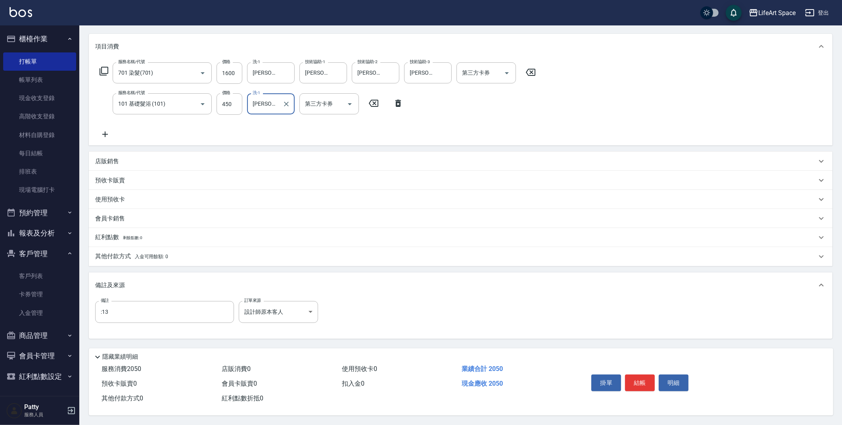
type input "[PERSON_NAME](無代號)"
click at [148, 260] on div "其他付款方式 入金可用餘額: 0" at bounding box center [461, 256] width 744 height 19
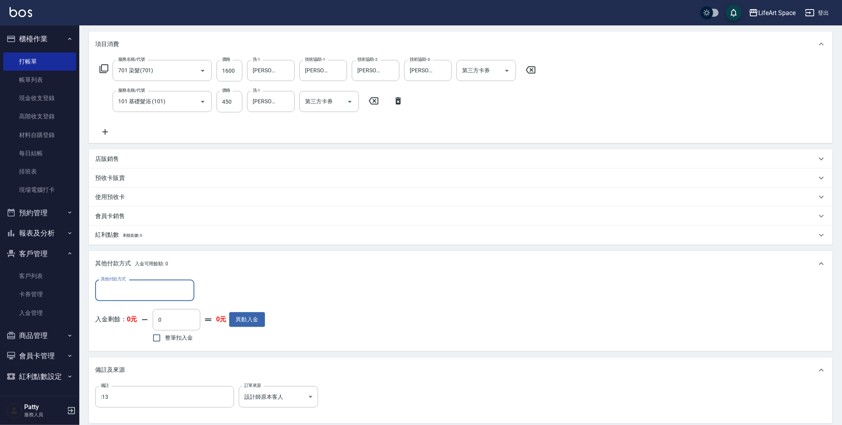
scroll to position [0, 0]
click at [144, 290] on input "其他付款方式" at bounding box center [145, 290] width 92 height 14
click at [143, 308] on span "轉帳" at bounding box center [144, 310] width 99 height 13
type input "轉帳"
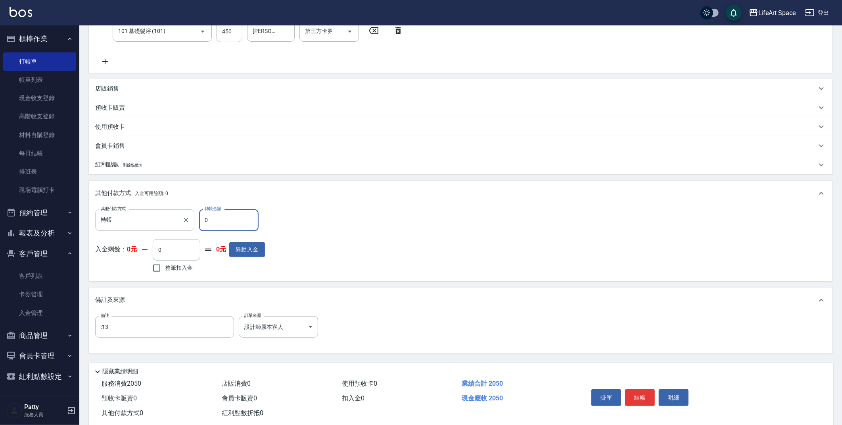
scroll to position [188, 0]
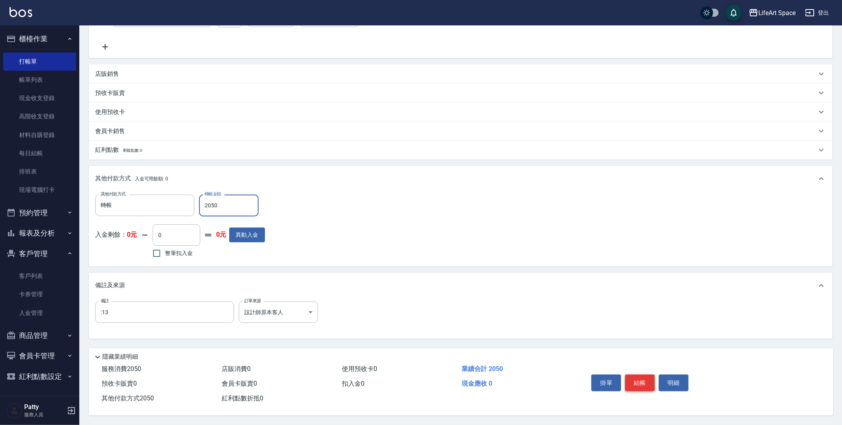
type input "2050"
click at [641, 379] on button "結帳" at bounding box center [640, 382] width 30 height 17
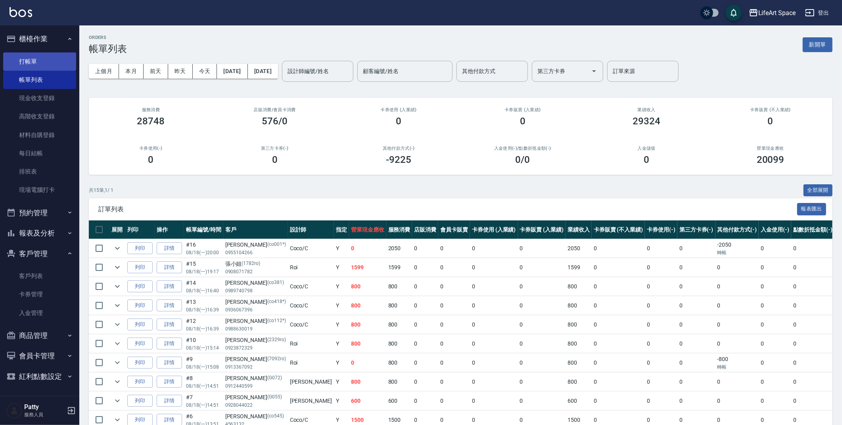
click at [38, 56] on link "打帳單" at bounding box center [39, 61] width 73 height 18
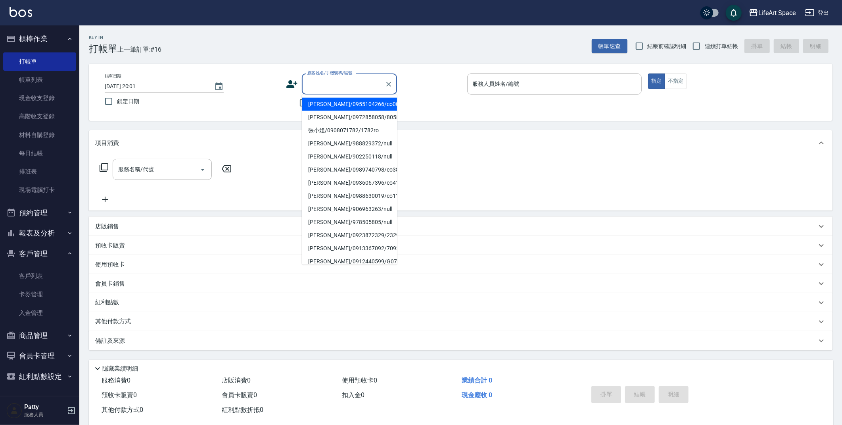
click at [331, 90] on input "顧客姓名/手機號碼/編號" at bounding box center [344, 84] width 76 height 14
type input "s"
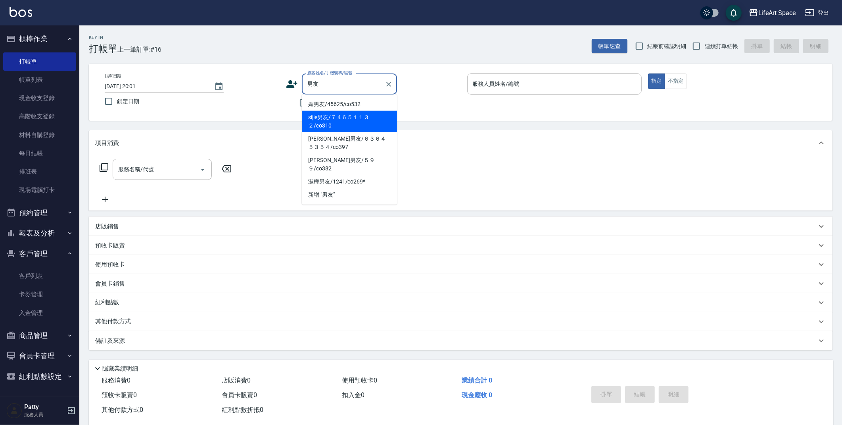
click at [337, 118] on li "sijie男友/７４６５１１３２/co310" at bounding box center [349, 121] width 95 height 21
type input "sijie男友/７４６５１１３２/co310"
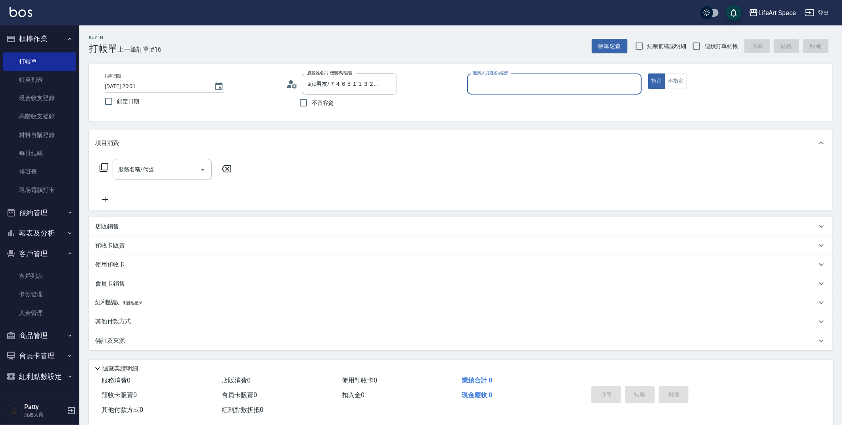
type input "Coco-C"
click at [198, 161] on div at bounding box center [202, 169] width 12 height 21
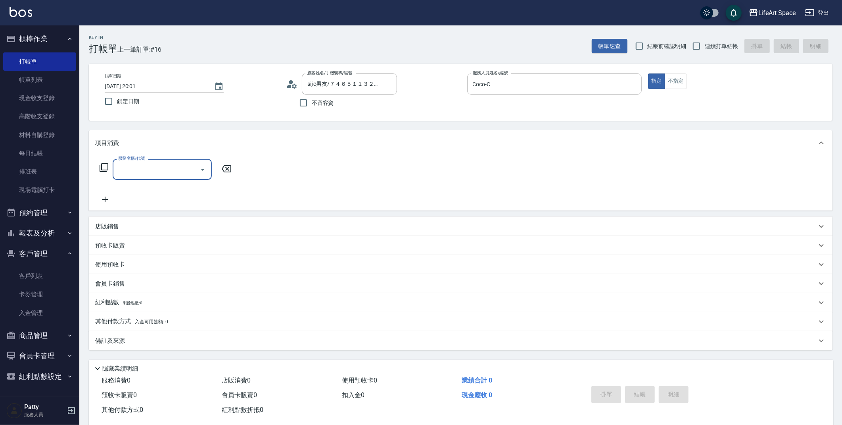
click at [178, 171] on input "服務名稱/代號" at bounding box center [156, 169] width 80 height 14
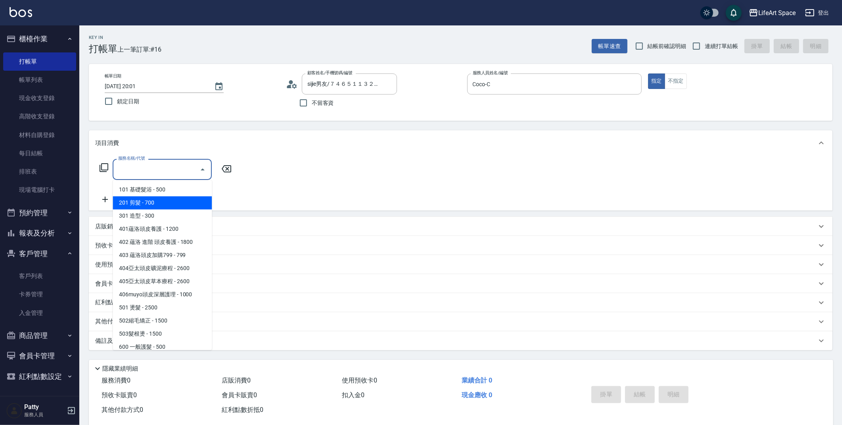
click at [176, 208] on span "201 剪髮 - 700" at bounding box center [162, 202] width 99 height 13
type input "201 剪髮(201)"
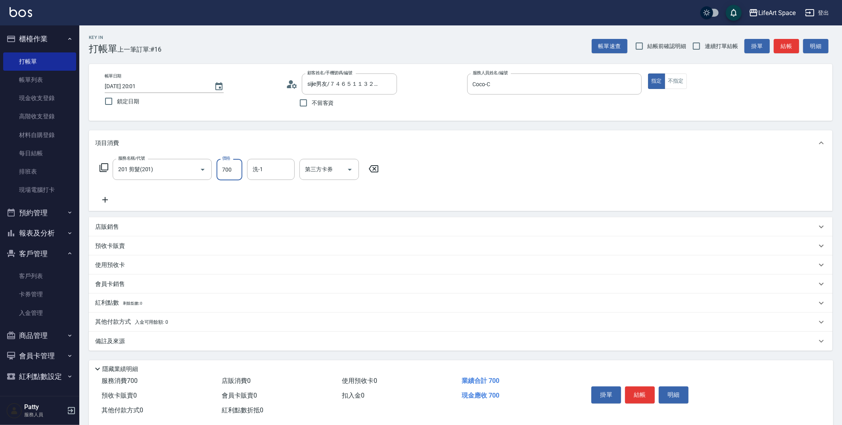
click at [235, 171] on input "700" at bounding box center [230, 169] width 26 height 21
type input "800"
click at [277, 174] on input "洗-1" at bounding box center [271, 169] width 40 height 14
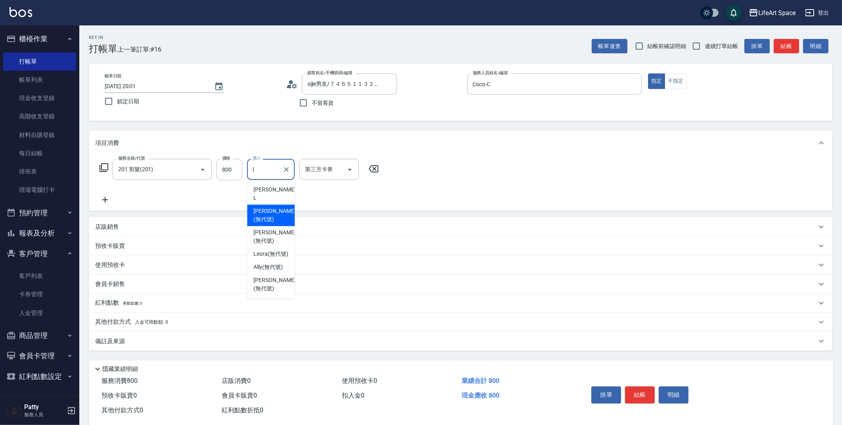
click at [273, 207] on span "[PERSON_NAME] (無代號)" at bounding box center [275, 215] width 42 height 17
type input "[PERSON_NAME](無代號)"
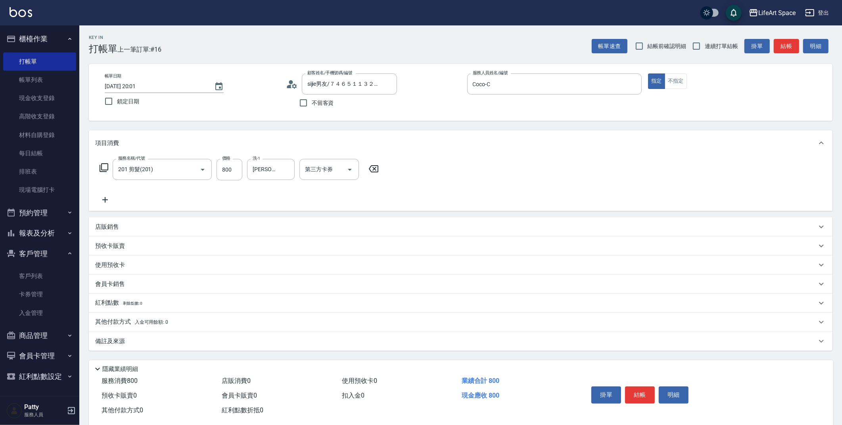
click at [202, 341] on div "備註及來源" at bounding box center [456, 341] width 722 height 8
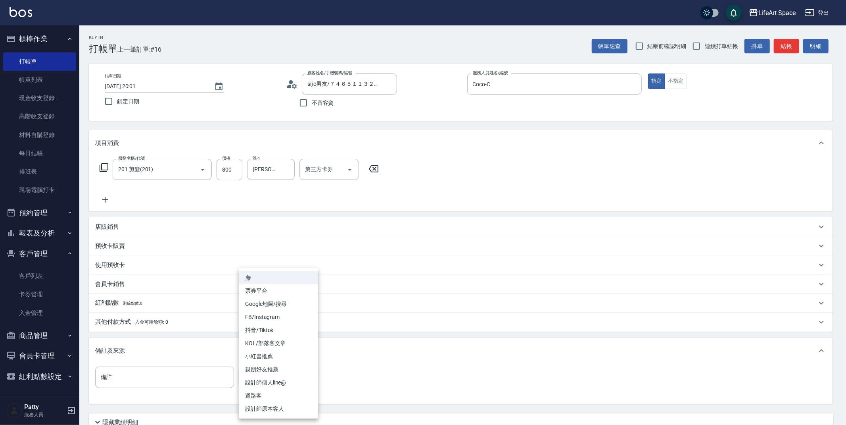
click at [260, 382] on body "LifeArt Space 登出 櫃檯作業 打帳單 帳單列表 現金收支登錄 高階收支登錄 材料自購登錄 每日結帳 排班表 現場電腦打卡 預約管理 預約管理 單…" at bounding box center [423, 245] width 846 height 490
click at [265, 408] on li "設計師原本客人" at bounding box center [278, 408] width 79 height 13
type input "設計師原本客人"
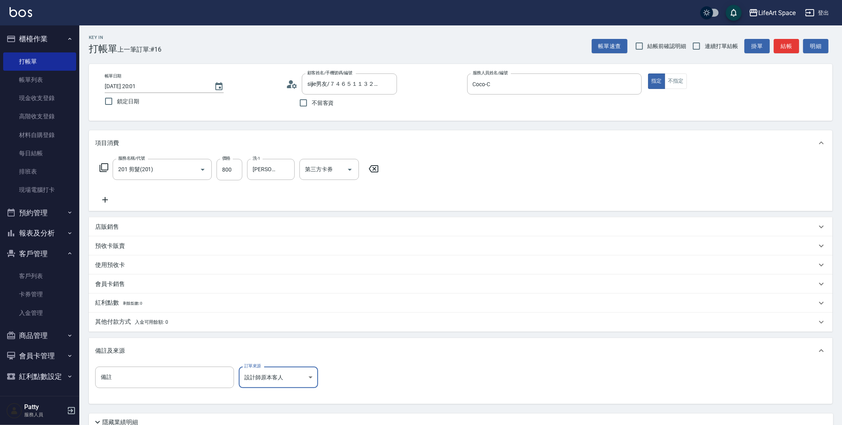
click at [163, 317] on p "其他付款方式 入金可用餘額: 0" at bounding box center [131, 321] width 73 height 9
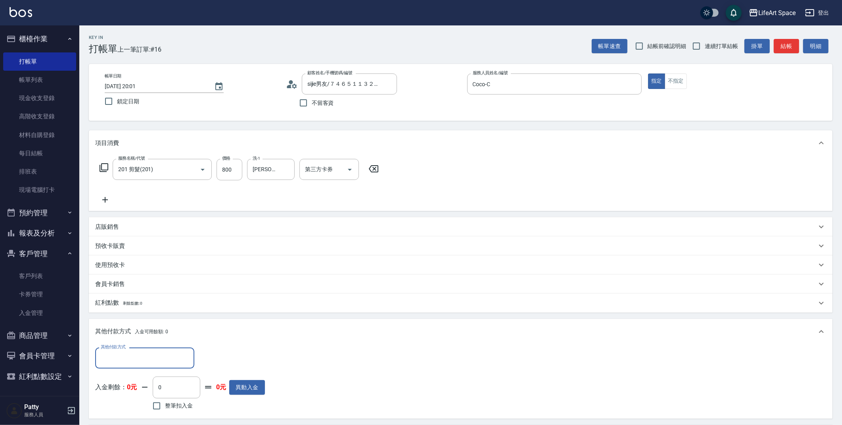
scroll to position [0, 0]
click at [147, 367] on div "其他付款方式" at bounding box center [144, 357] width 99 height 21
click at [117, 295] on span "轉帳" at bounding box center [144, 297] width 99 height 13
type input "轉帳"
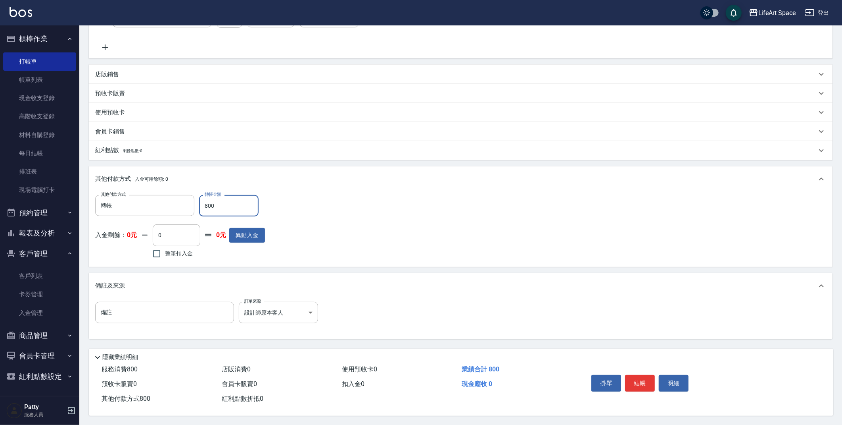
scroll to position [155, 0]
type input "800"
click at [631, 374] on button "結帳" at bounding box center [640, 382] width 30 height 17
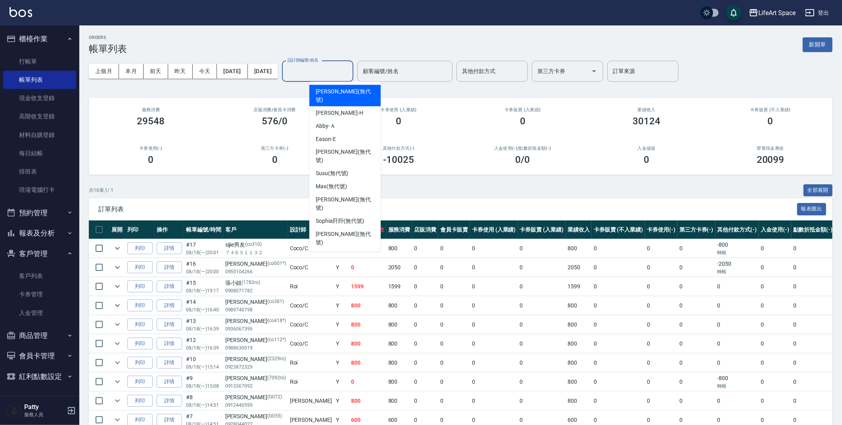
click at [350, 72] on input "設計師編號/姓名" at bounding box center [318, 71] width 64 height 14
click at [340, 249] on div "Coco -C" at bounding box center [345, 255] width 71 height 13
type input "Coco-C"
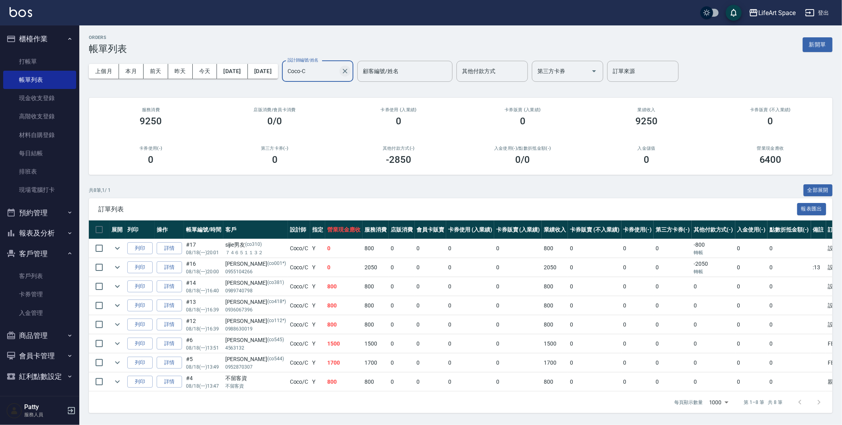
click at [349, 71] on icon "Clear" at bounding box center [345, 71] width 8 height 8
